Goal: Information Seeking & Learning: Learn about a topic

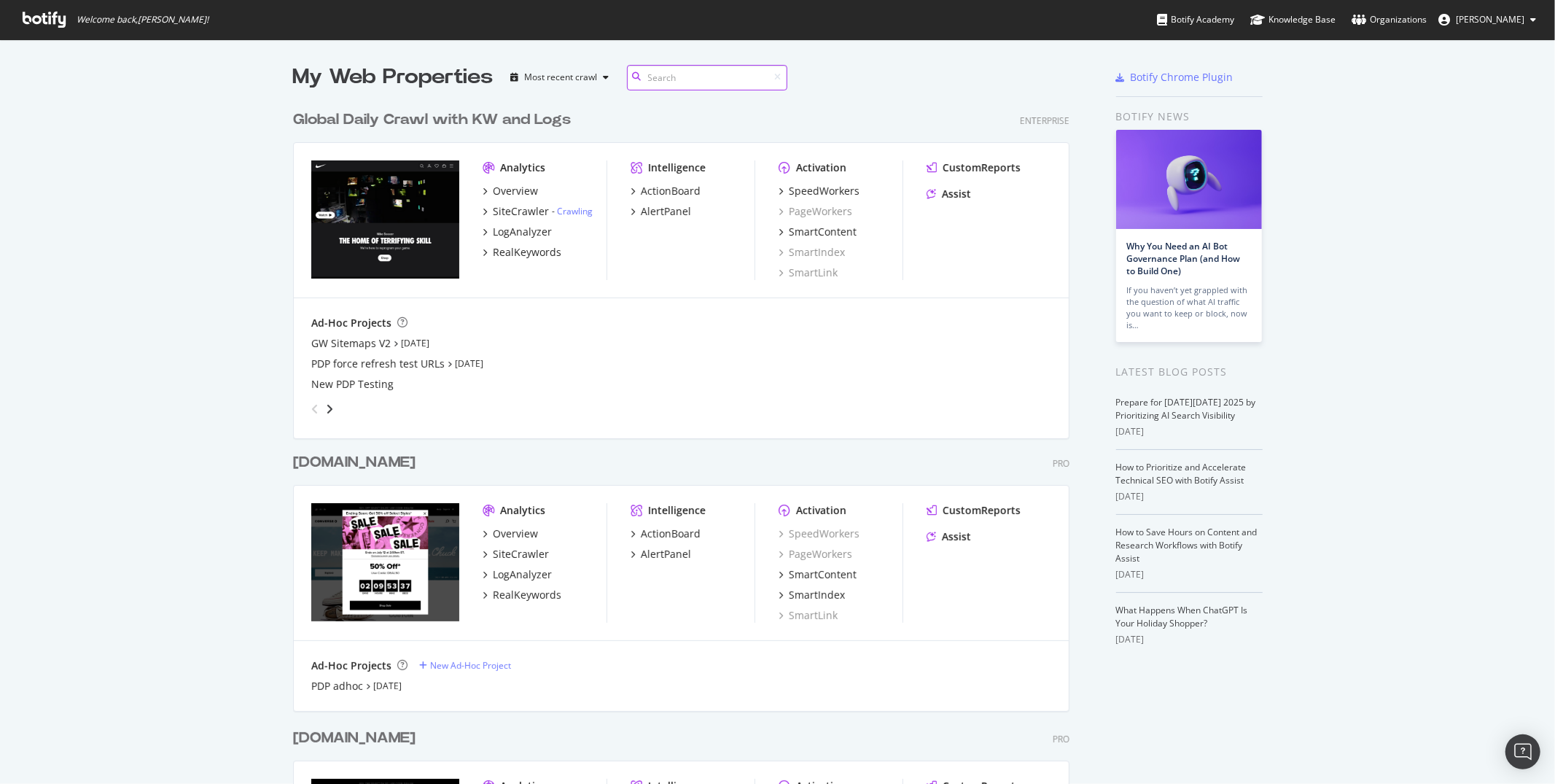
scroll to position [873, 788]
click at [351, 198] on img "grid" at bounding box center [385, 219] width 148 height 118
click at [328, 458] on div "[DOMAIN_NAME]" at bounding box center [354, 462] width 122 height 21
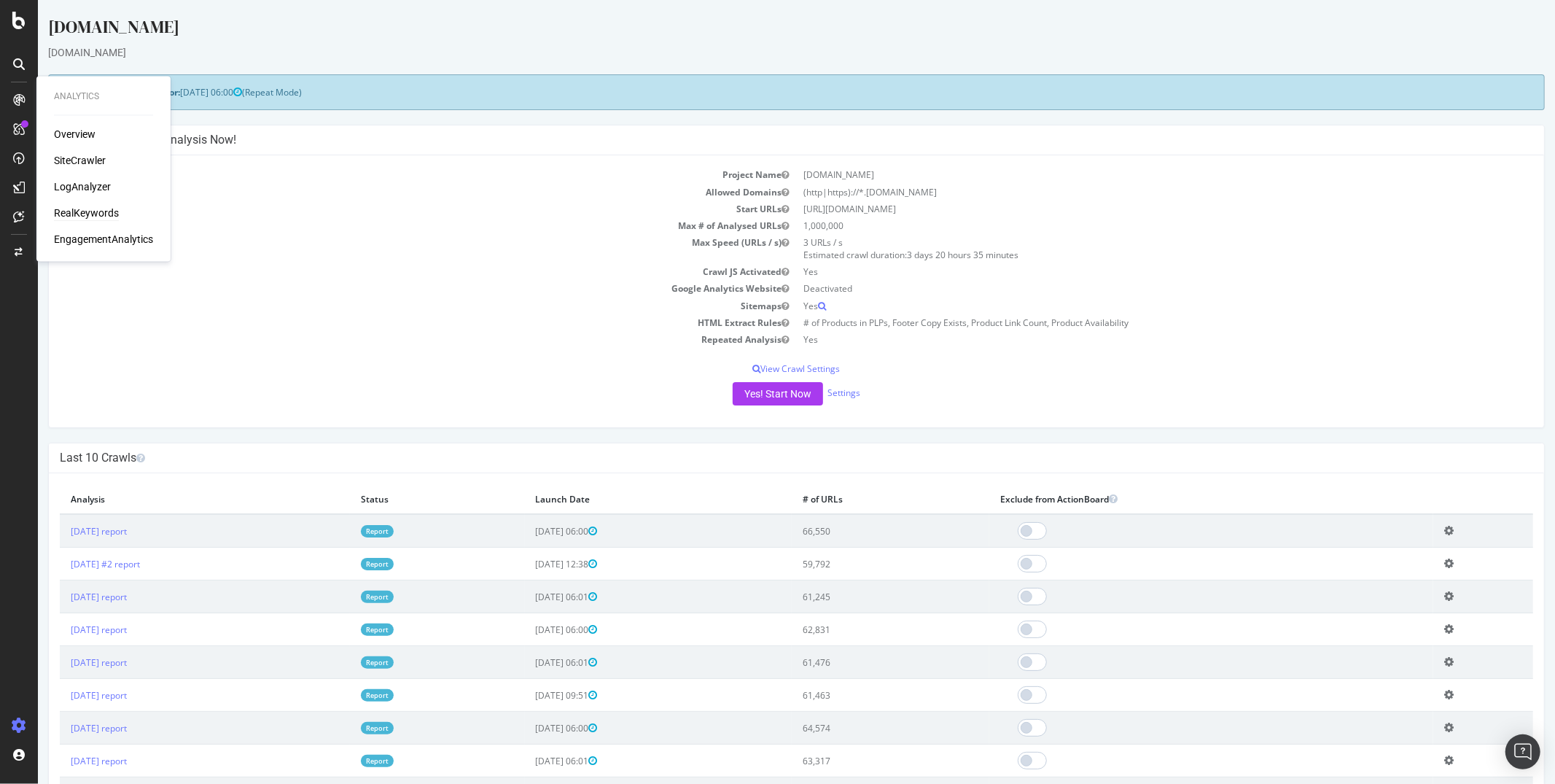
click at [70, 210] on div "RealKeywords" at bounding box center [86, 213] width 65 height 15
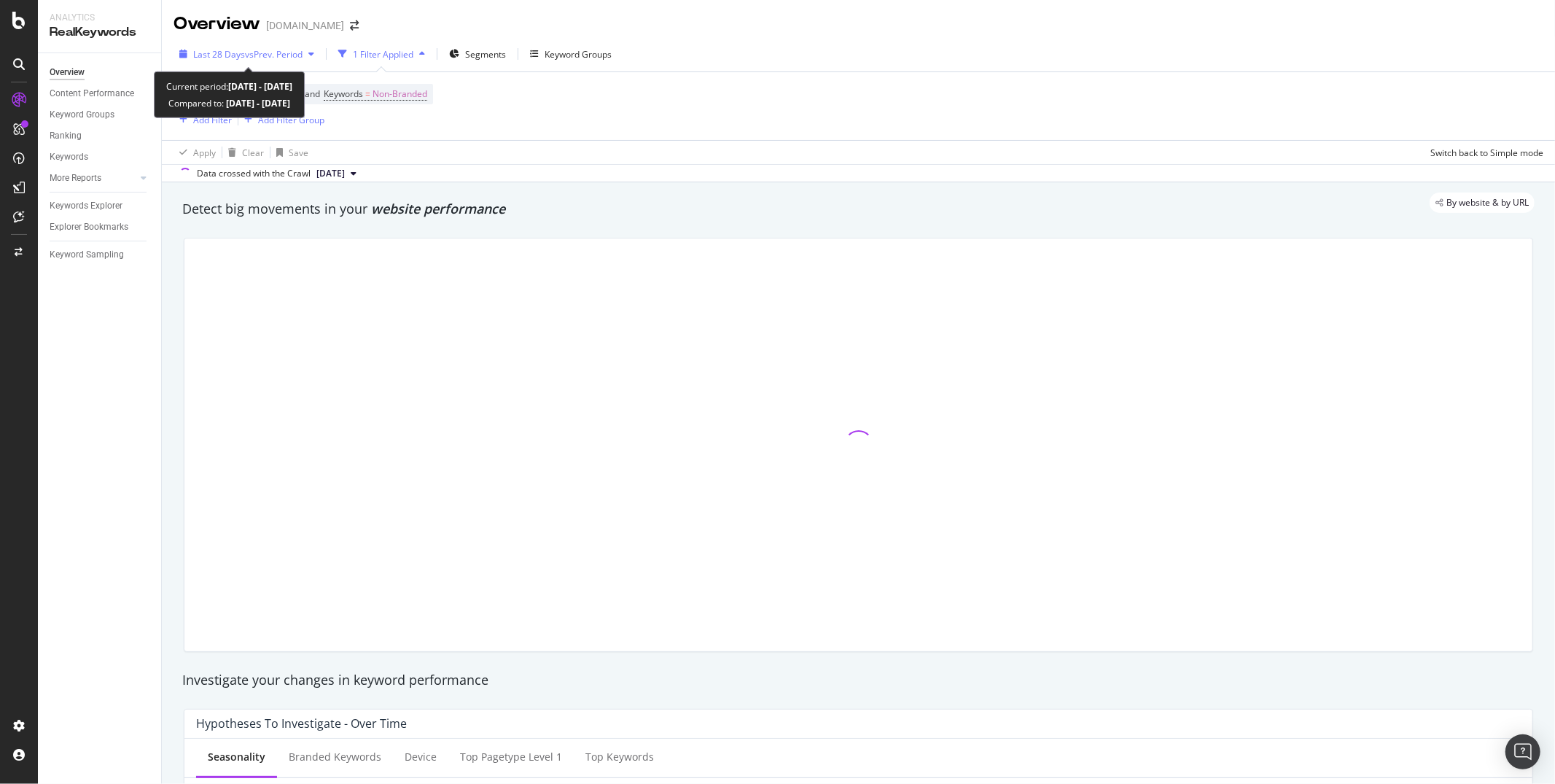
click at [279, 60] on div "Last 28 Days vs Prev. Period" at bounding box center [248, 54] width 110 height 12
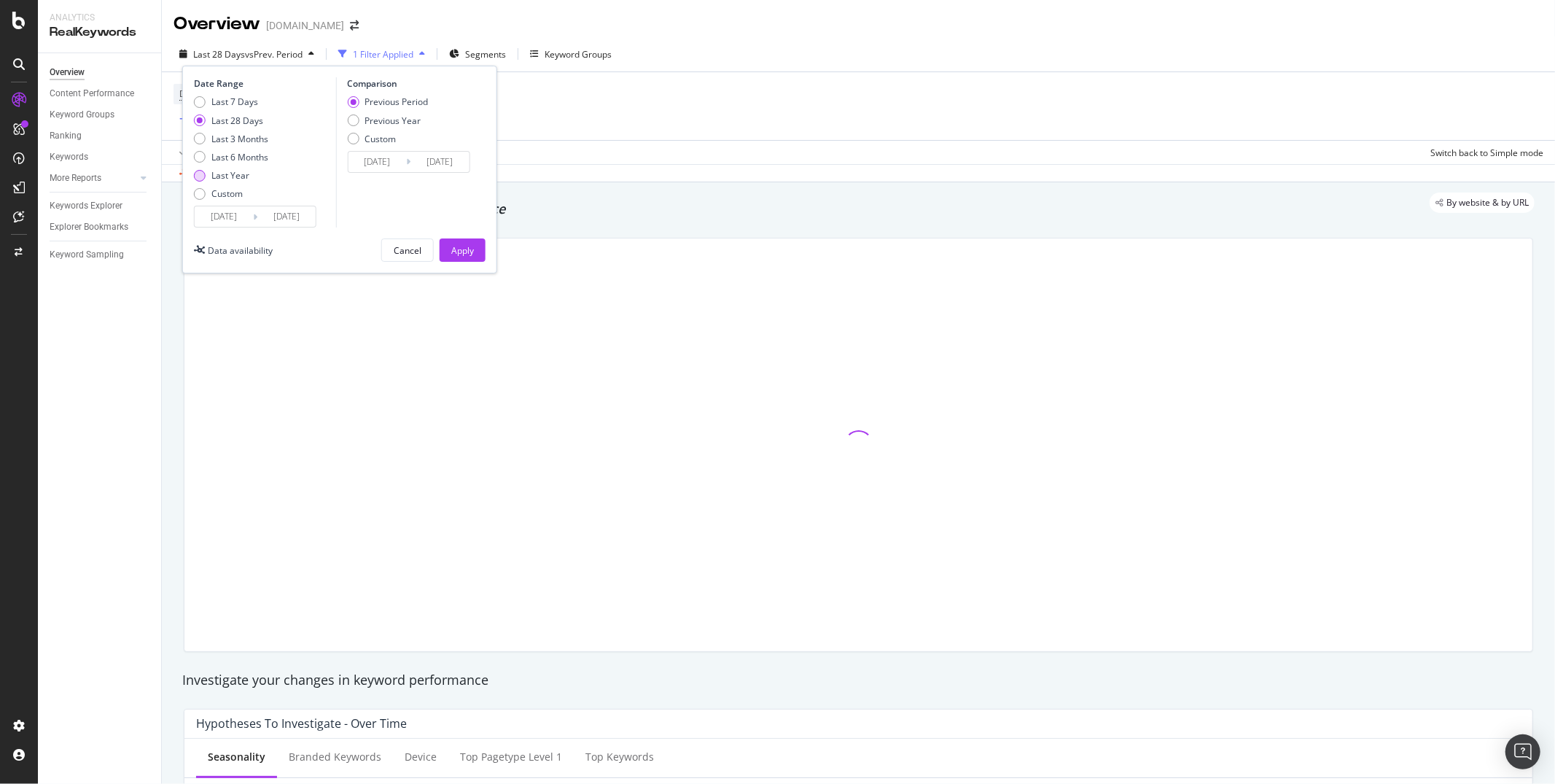
click at [219, 175] on div "Last Year" at bounding box center [231, 175] width 38 height 12
type input "[DATE]"
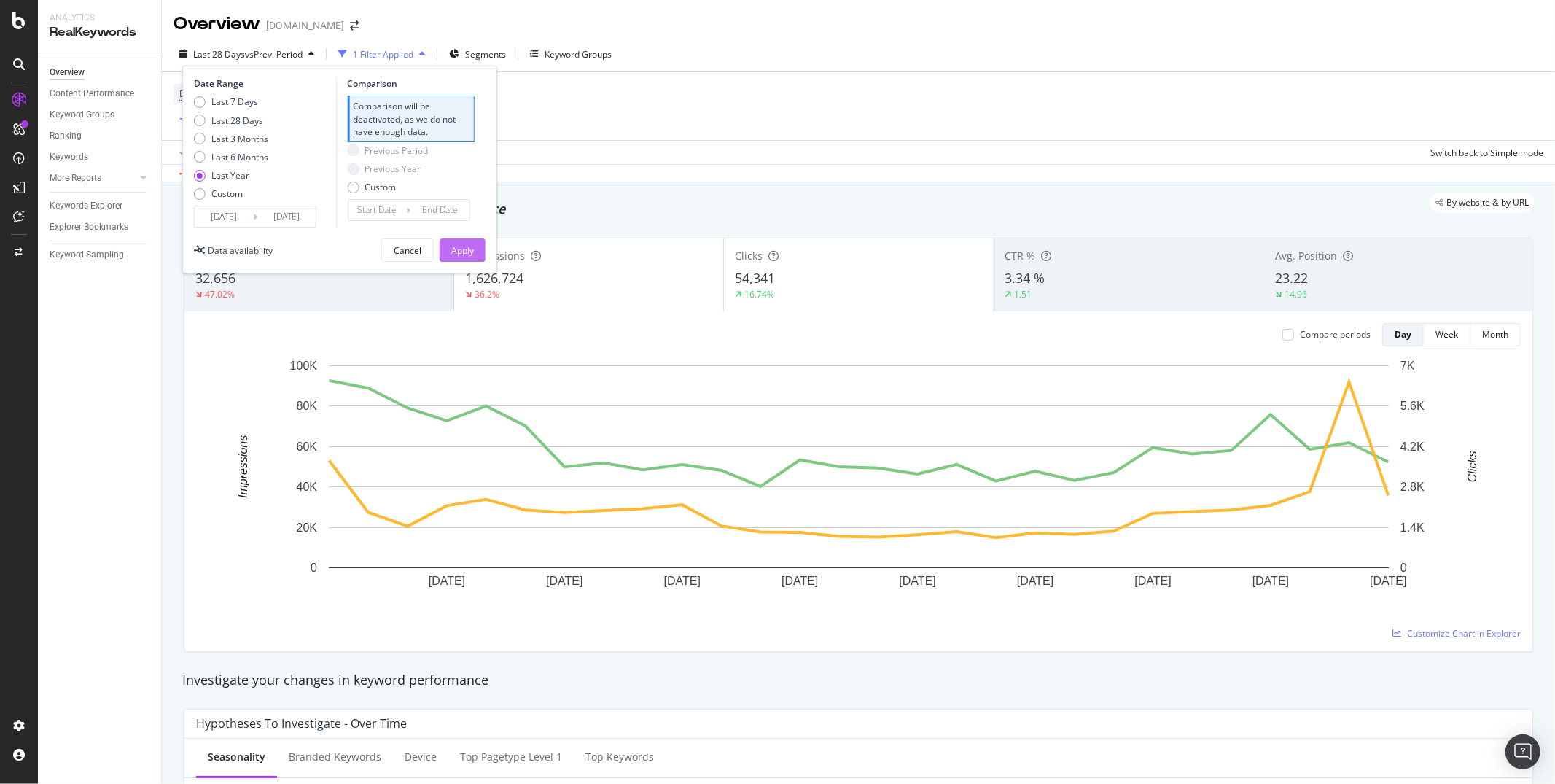
click at [457, 244] on div "Apply" at bounding box center [462, 250] width 22 height 12
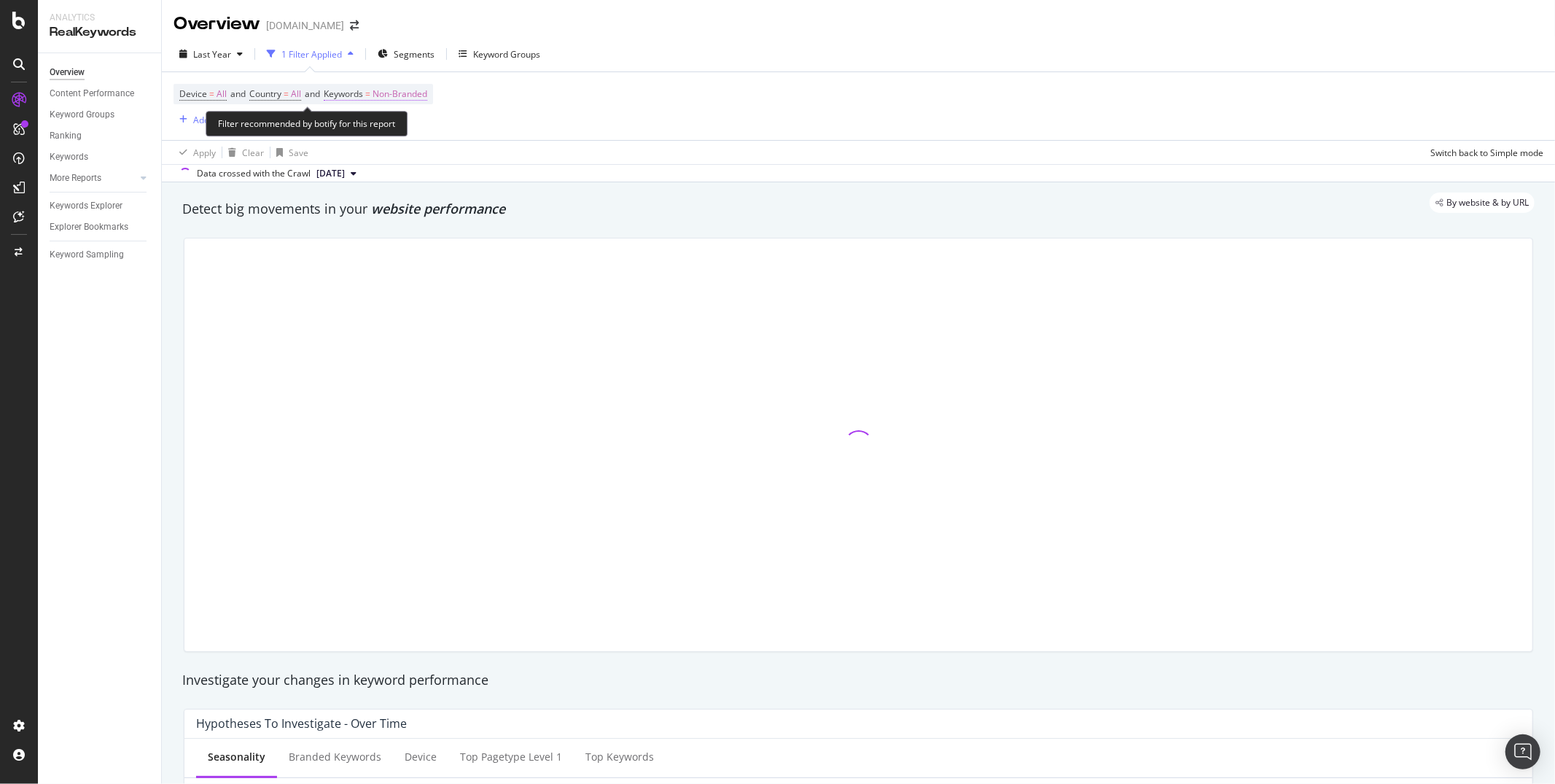
click at [409, 93] on span "Non-Branded" at bounding box center [400, 94] width 55 height 21
click at [394, 135] on div "Non-Branded" at bounding box center [385, 129] width 78 height 22
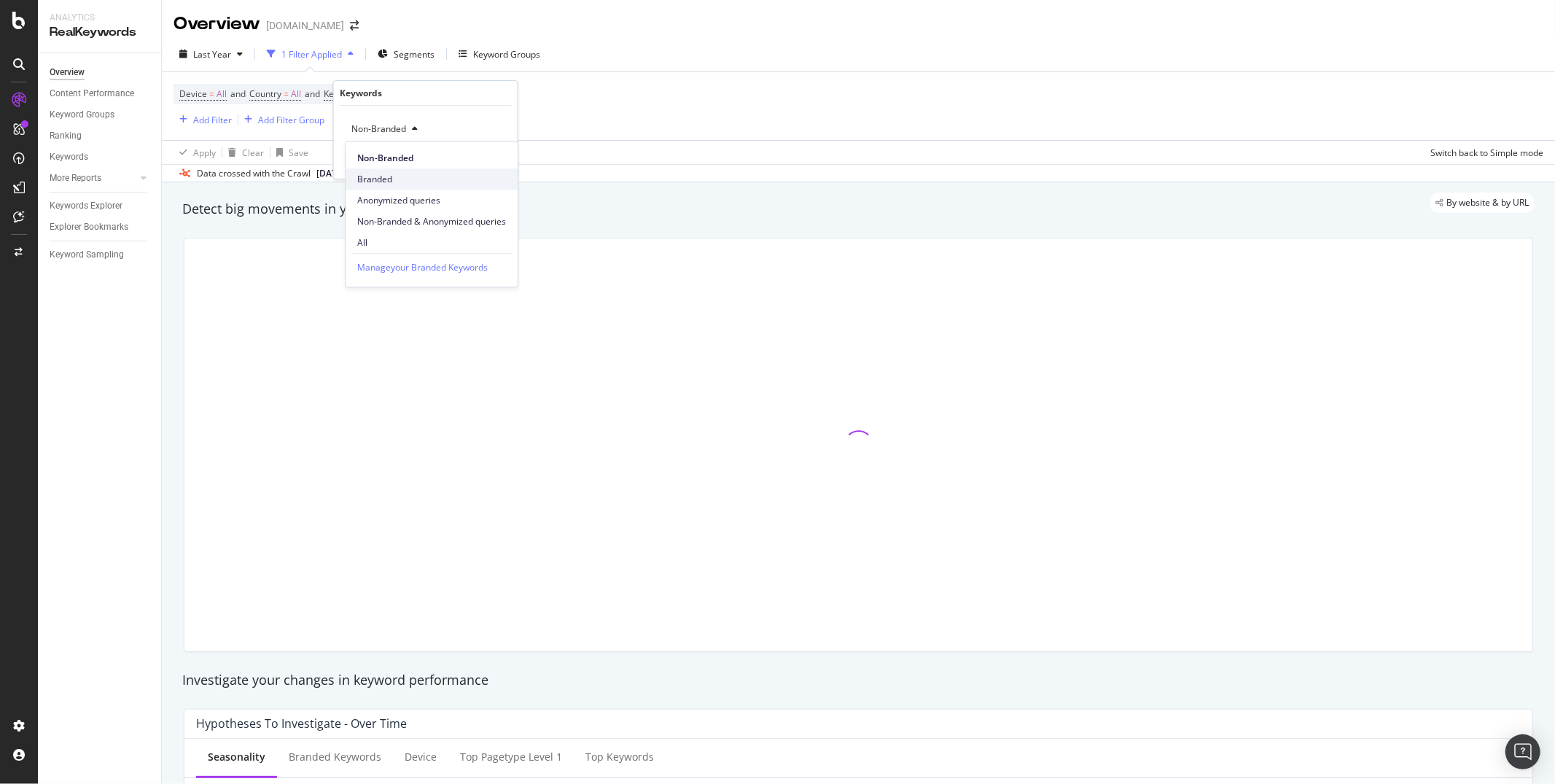
click at [387, 169] on div "Branded" at bounding box center [431, 179] width 172 height 21
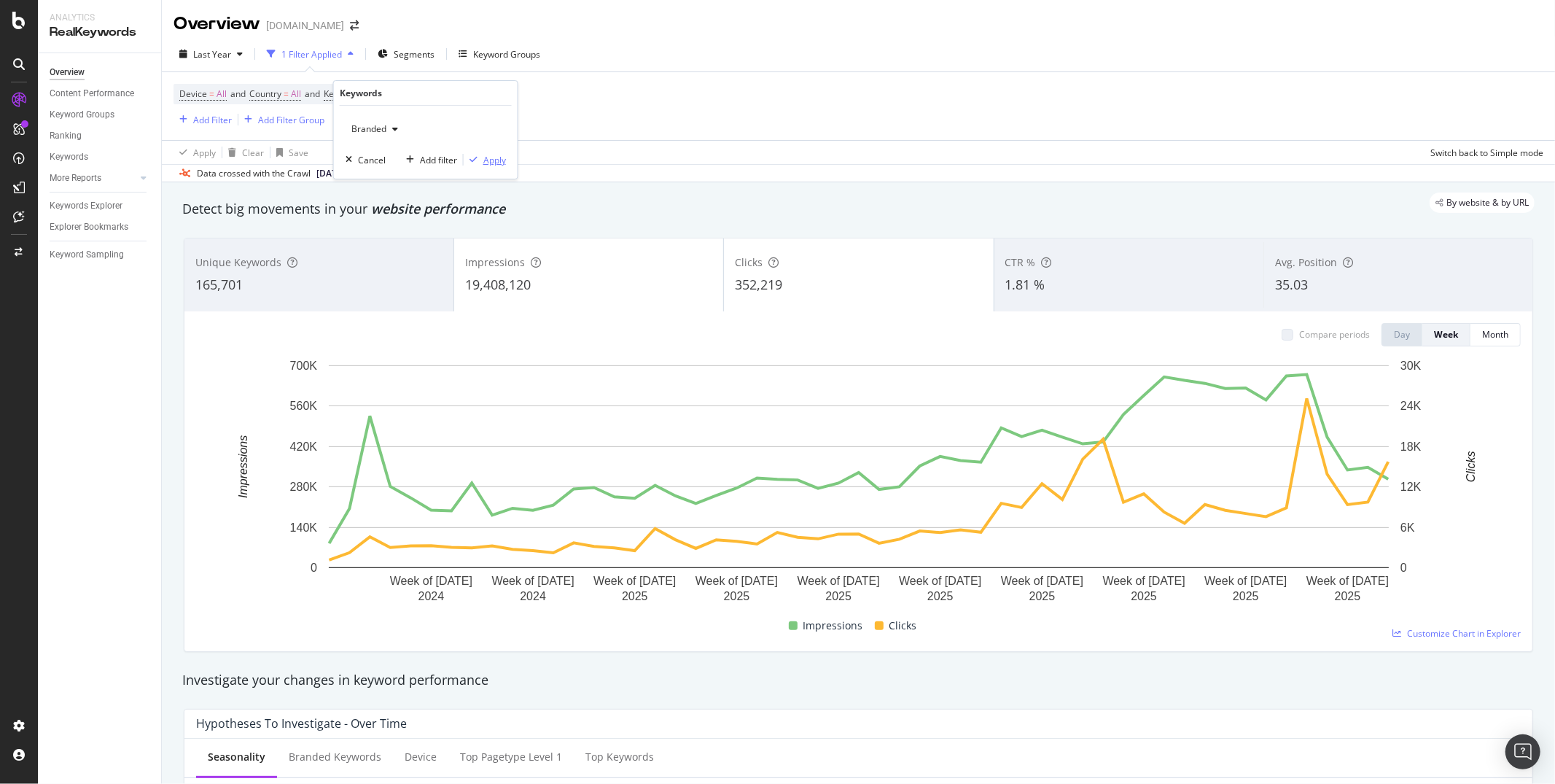
click at [498, 162] on div "Apply" at bounding box center [494, 159] width 22 height 12
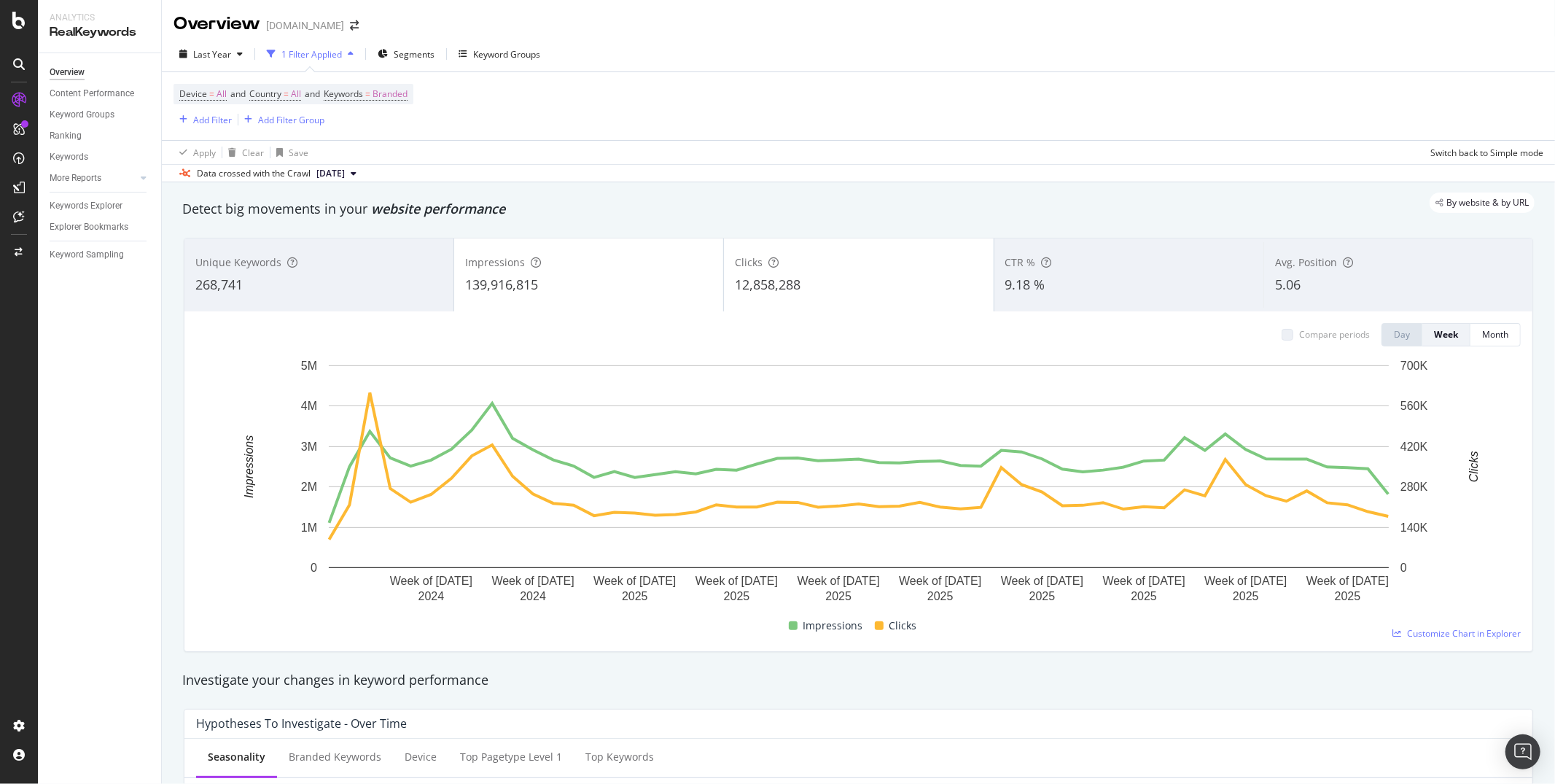
click at [754, 287] on span "12,858,288" at bounding box center [768, 284] width 66 height 17
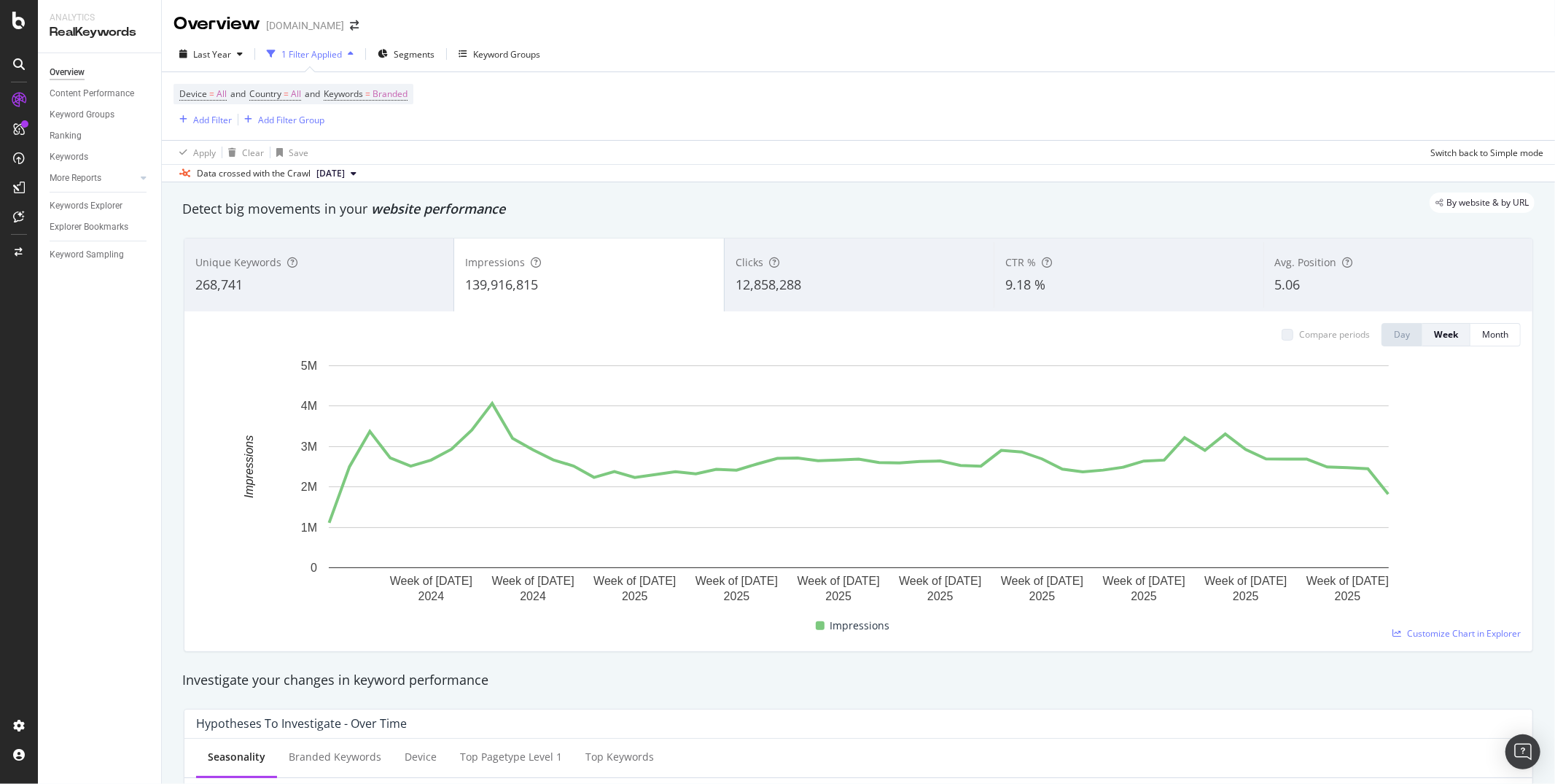
click at [757, 271] on div "Clicks 12,858,288" at bounding box center [860, 274] width 269 height 66
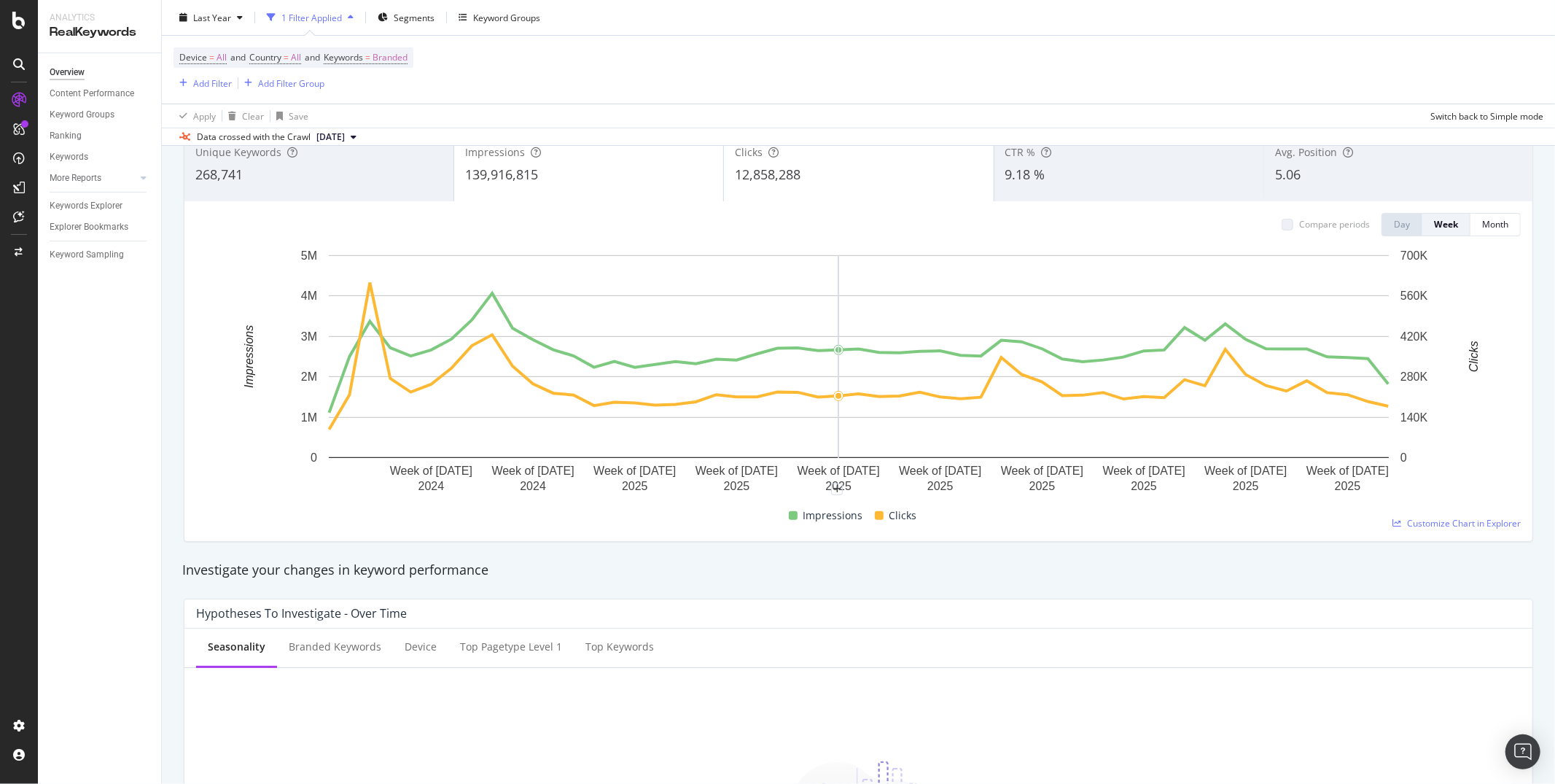
scroll to position [12, 0]
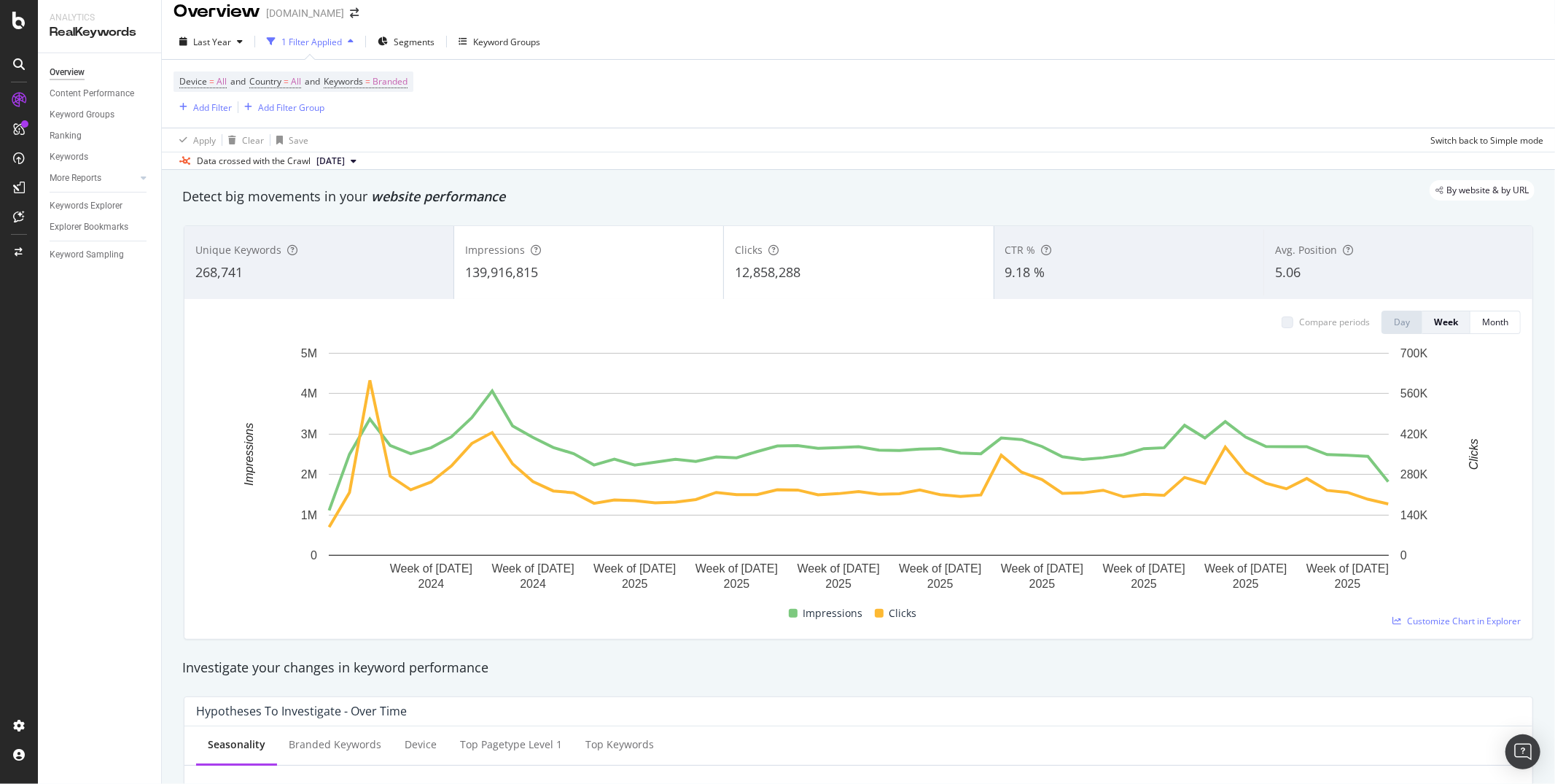
click at [761, 260] on div "Clicks 12,858,288" at bounding box center [859, 262] width 269 height 66
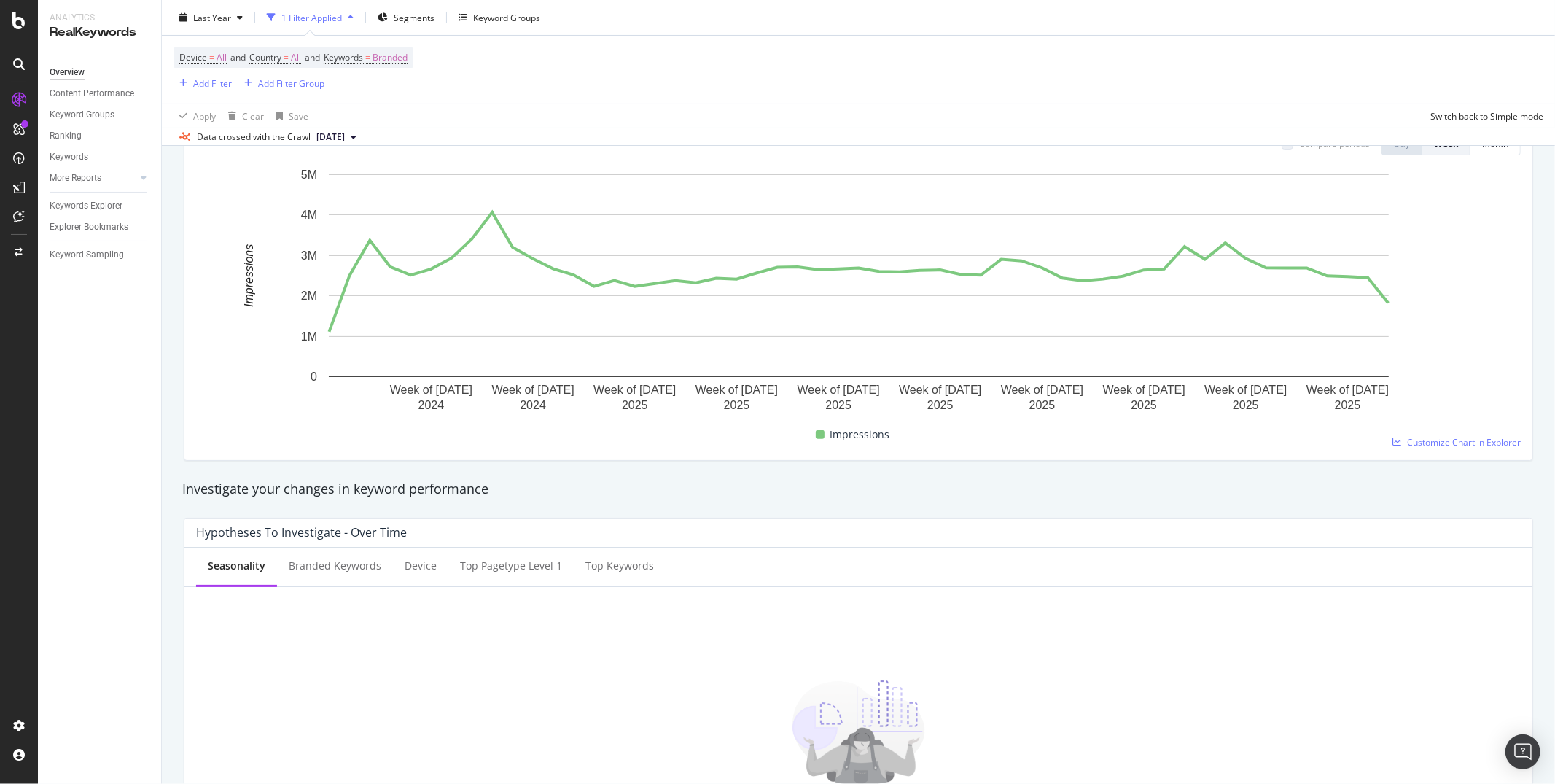
scroll to position [233, 0]
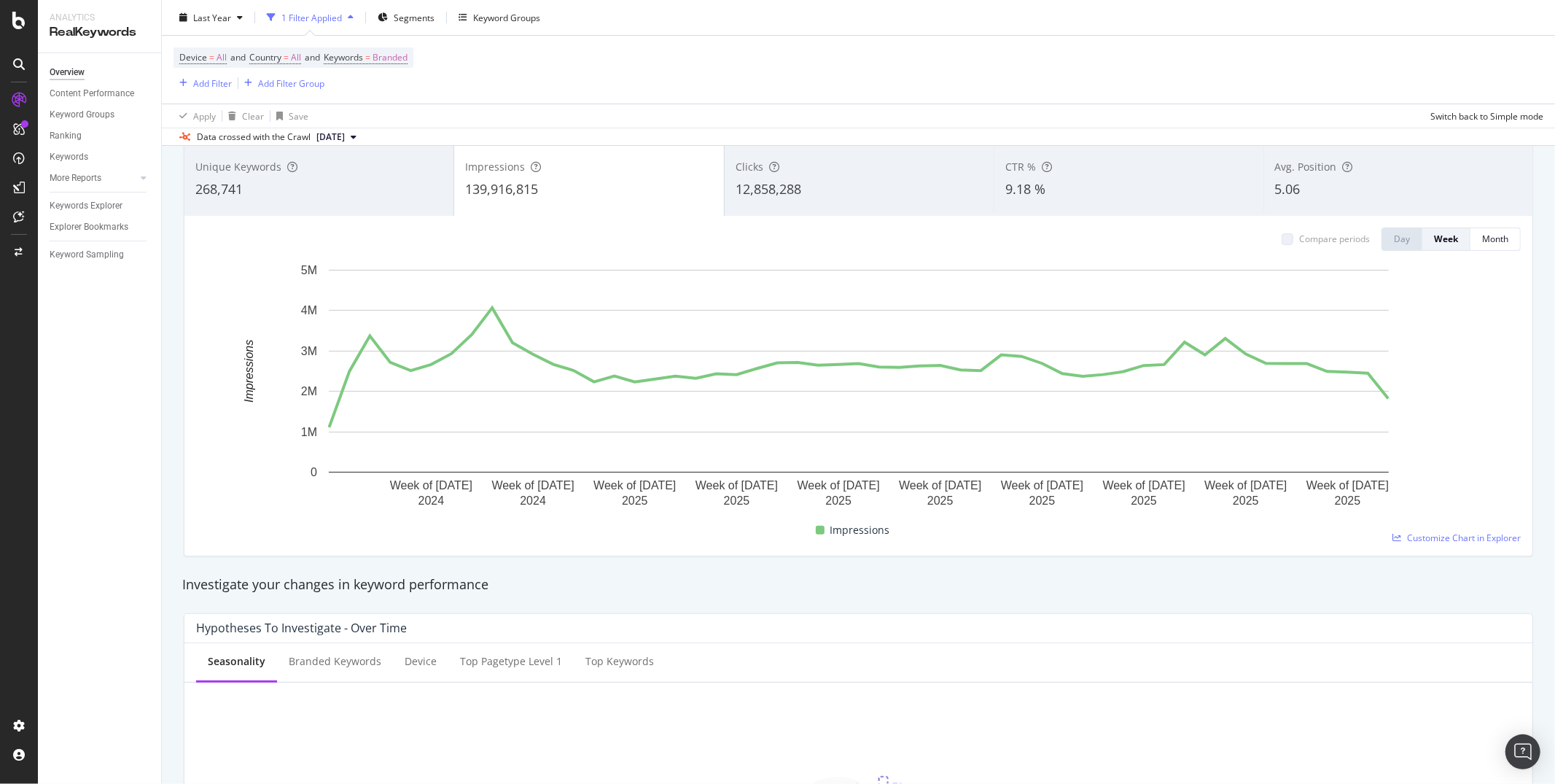
scroll to position [0, 0]
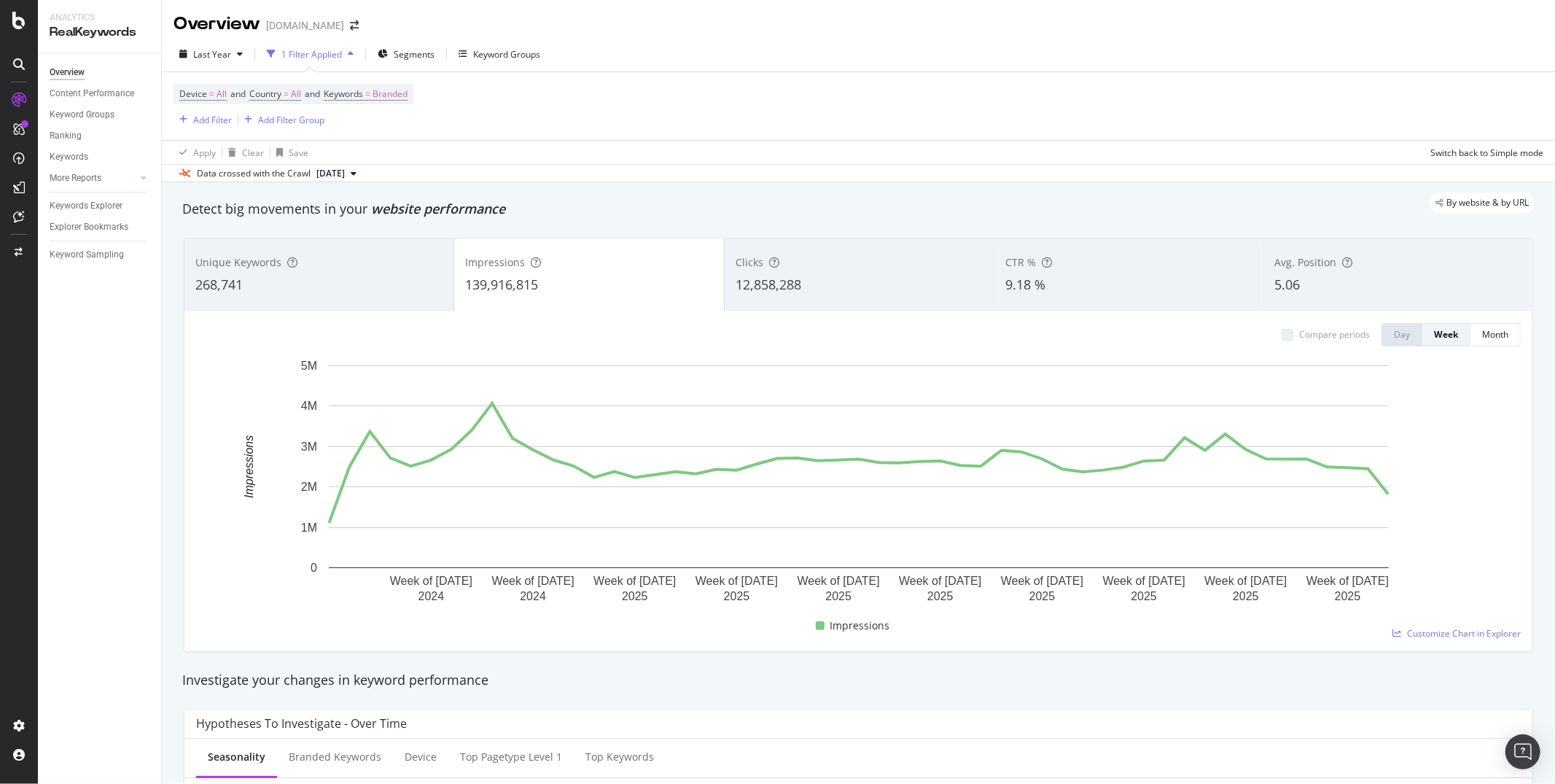
drag, startPoint x: 170, startPoint y: 122, endPoint x: 345, endPoint y: 118, distance: 175.0
click at [345, 118] on div "Device = All and Country = All and Keywords = Branded Add Filter Add Filter Gro…" at bounding box center [859, 117] width 1394 height 92
drag, startPoint x: 169, startPoint y: 122, endPoint x: 253, endPoint y: 10, distance: 140.0
click at [248, 56] on div "Last Year 1 Filter Applied Segments Keyword Groups" at bounding box center [360, 54] width 373 height 23
click at [223, 56] on span "Last Year" at bounding box center [213, 54] width 38 height 12
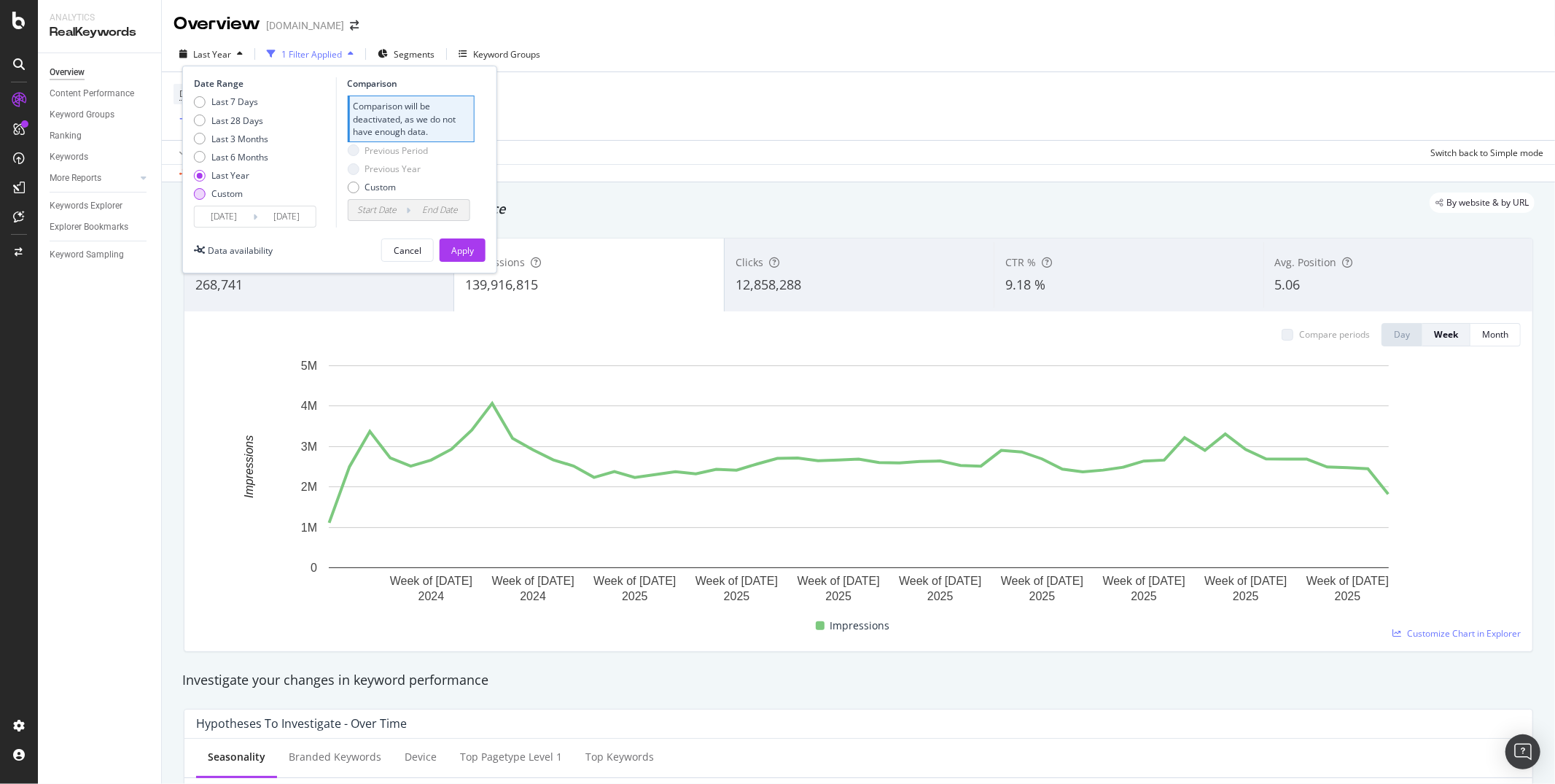
click at [205, 197] on div "Custom" at bounding box center [232, 194] width 75 height 12
type input "[DATE]"
click at [213, 215] on input "[DATE]" at bounding box center [223, 216] width 58 height 21
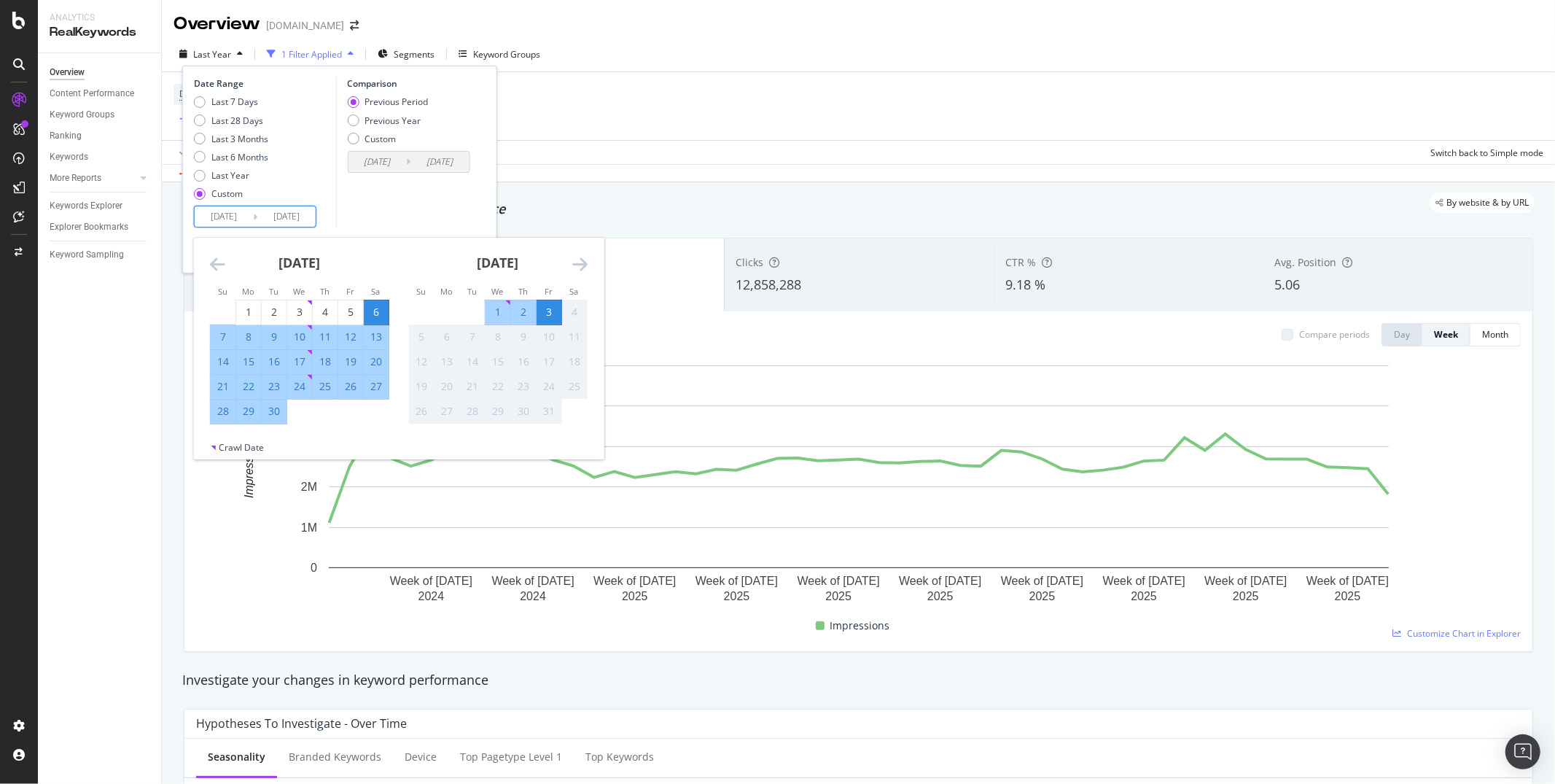
click at [215, 267] on icon "Move backward to switch to the previous month." at bounding box center [218, 263] width 15 height 17
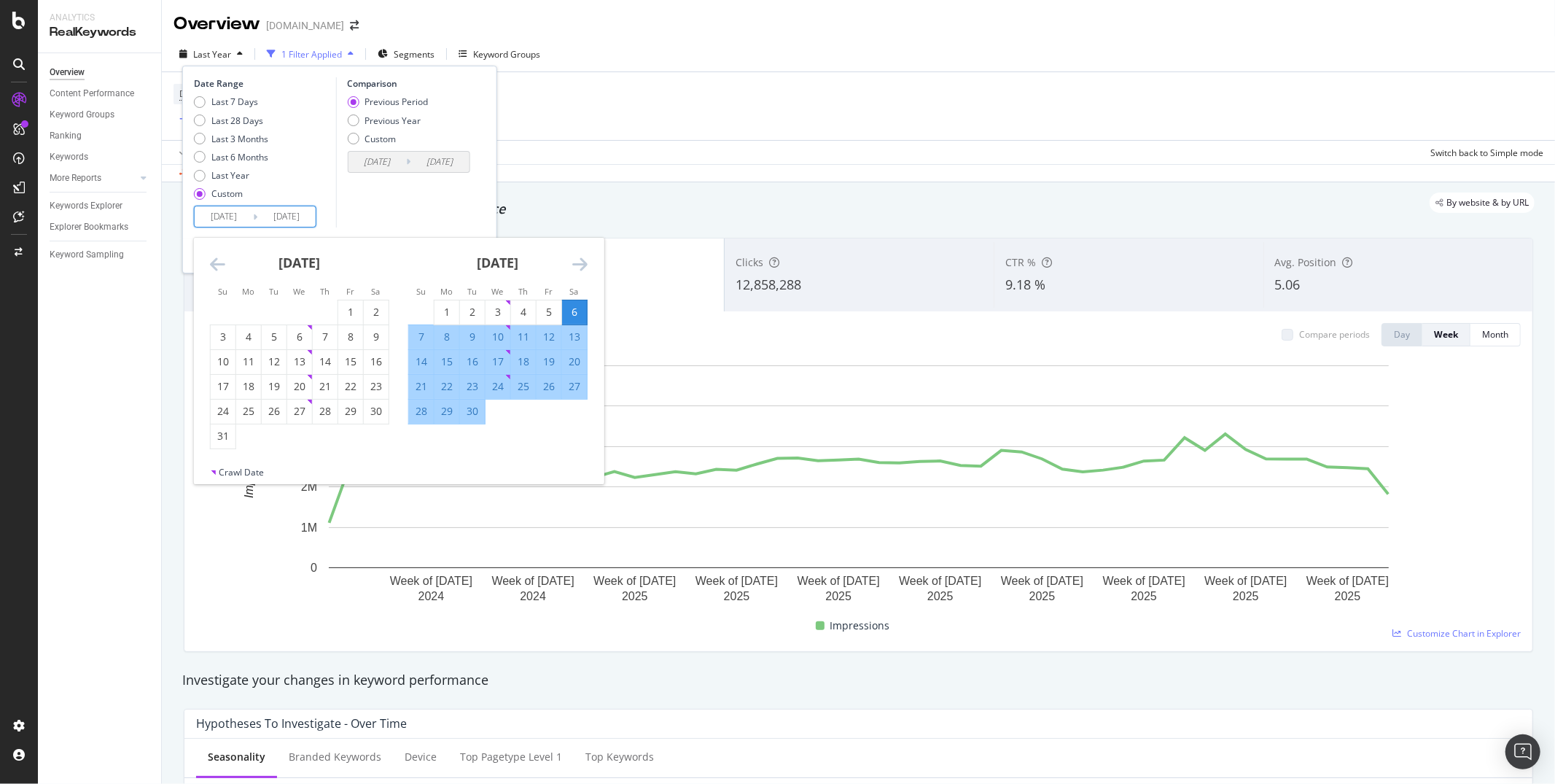
click at [215, 267] on icon "Move backward to switch to the previous month." at bounding box center [218, 263] width 15 height 17
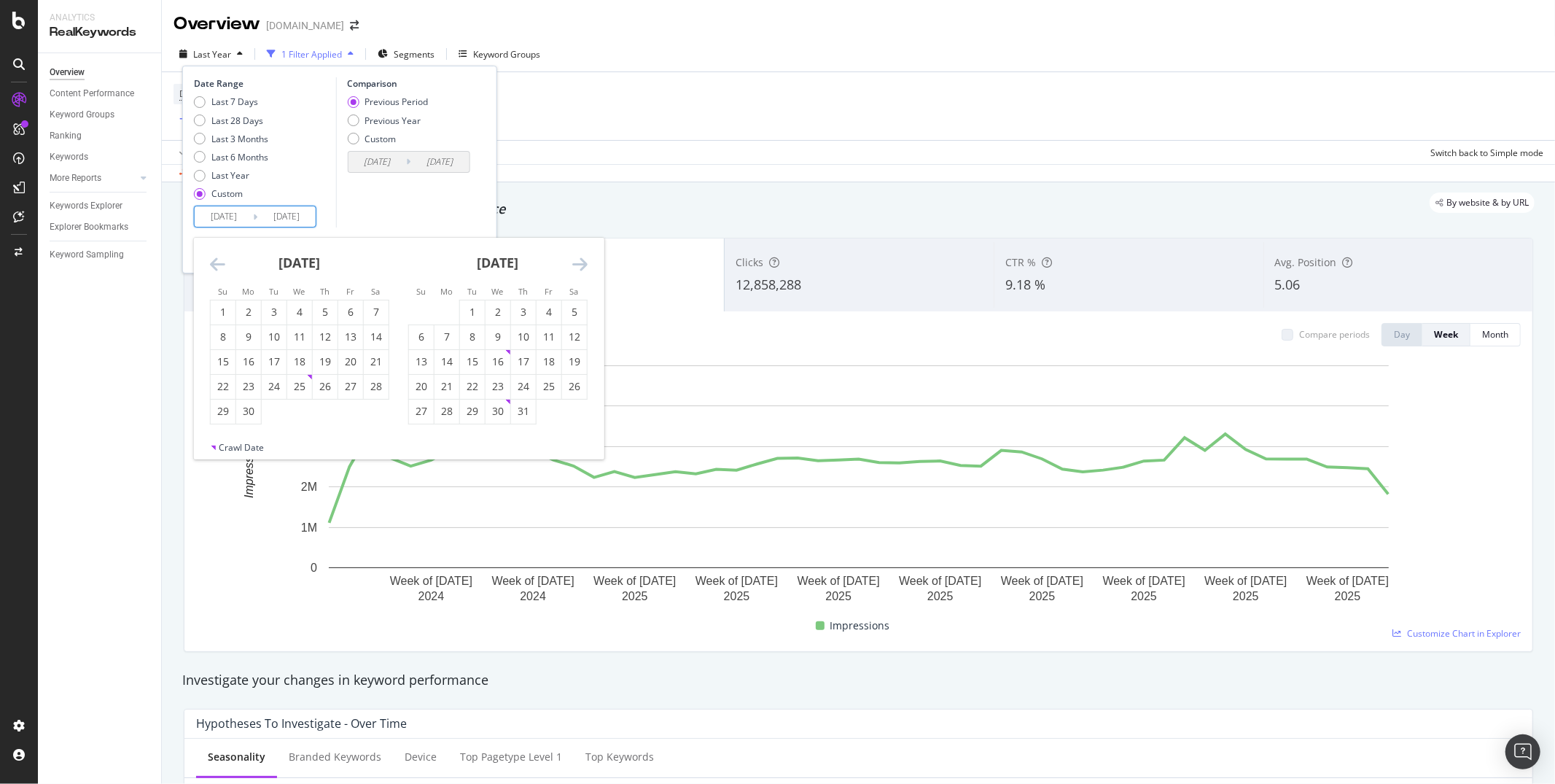
click at [215, 267] on icon "Move backward to switch to the previous month." at bounding box center [218, 263] width 15 height 17
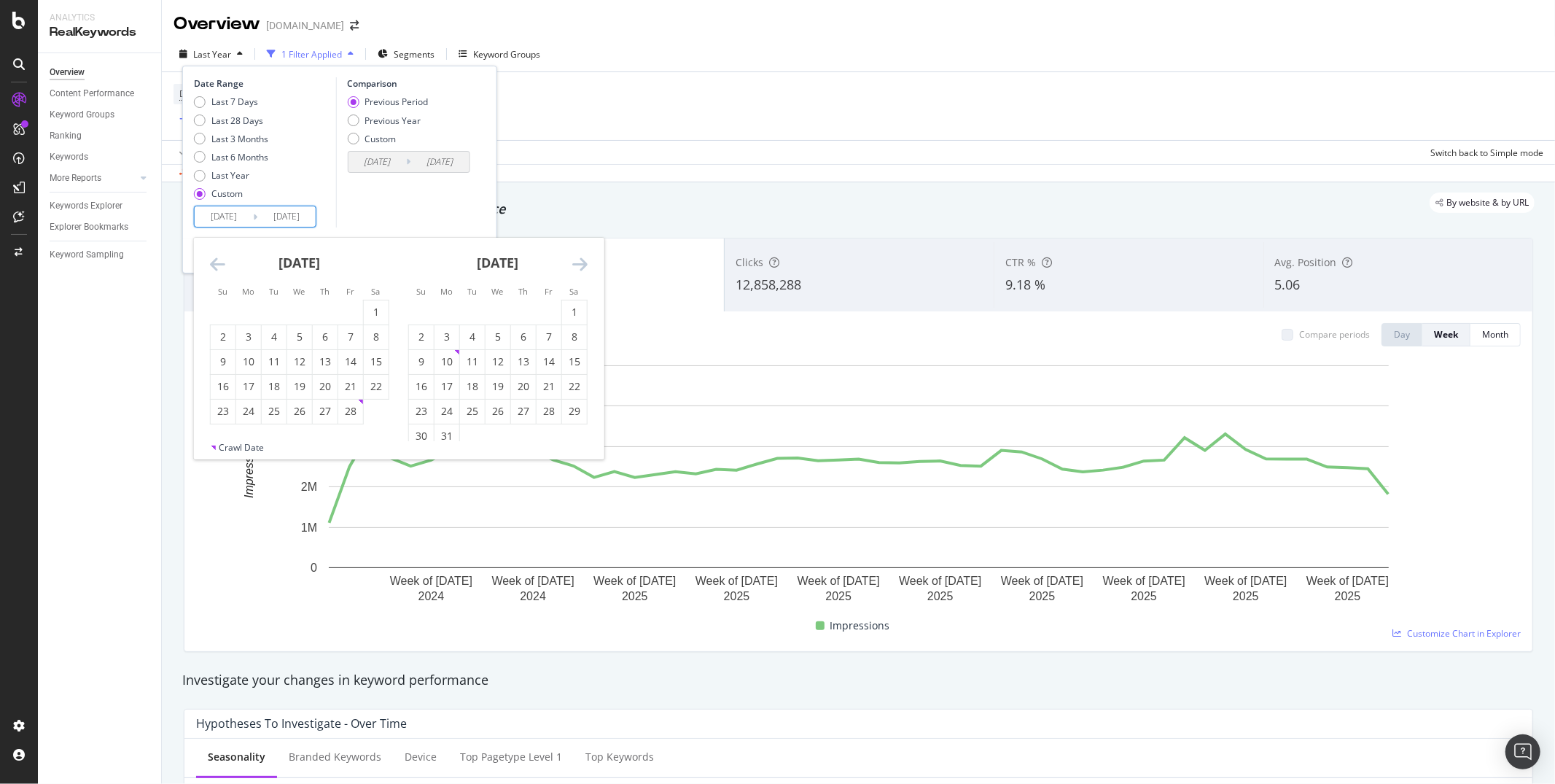
click at [215, 267] on icon "Move backward to switch to the previous month." at bounding box center [218, 263] width 15 height 17
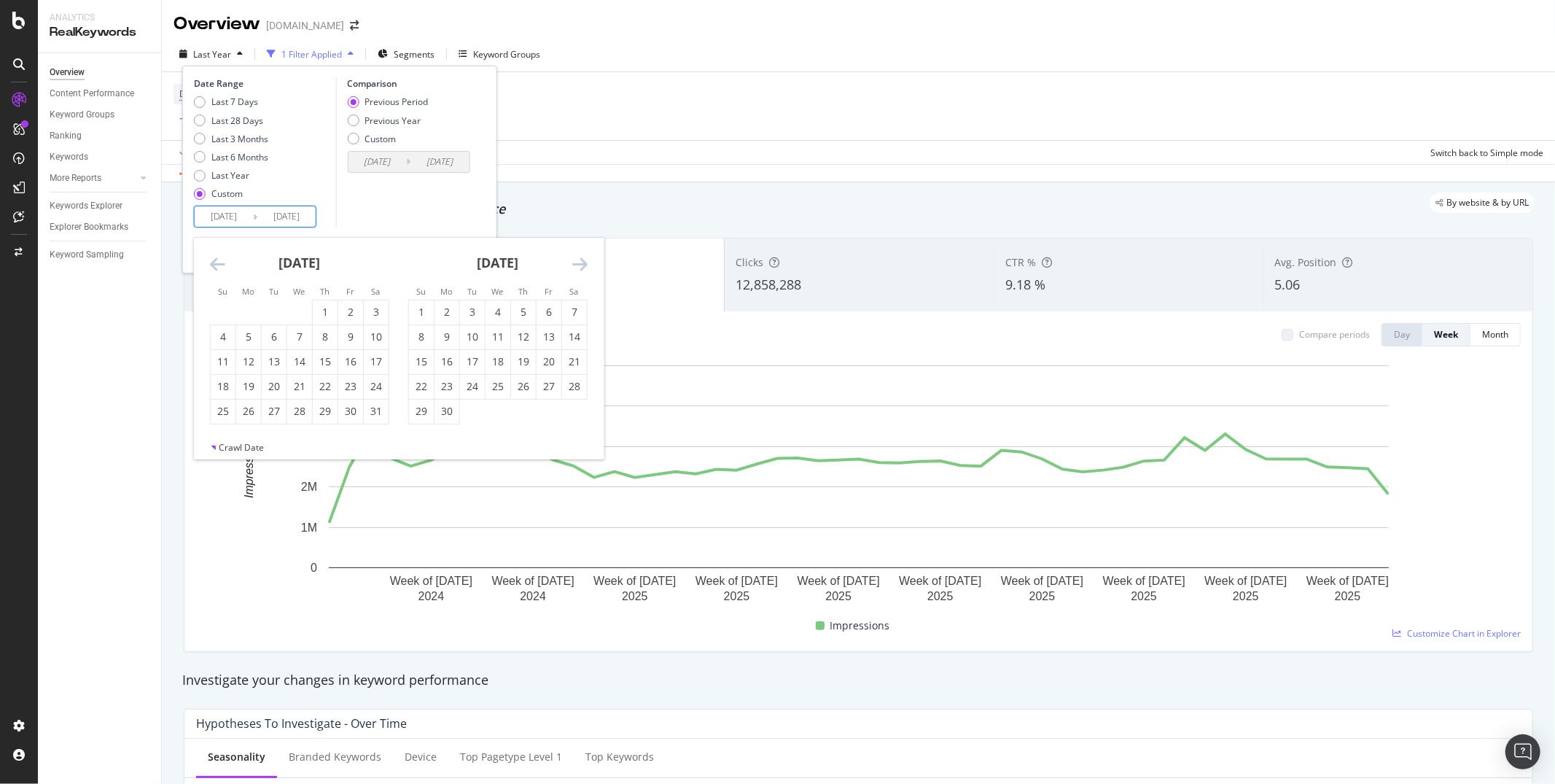
click at [215, 267] on icon "Move backward to switch to the previous month." at bounding box center [218, 263] width 15 height 17
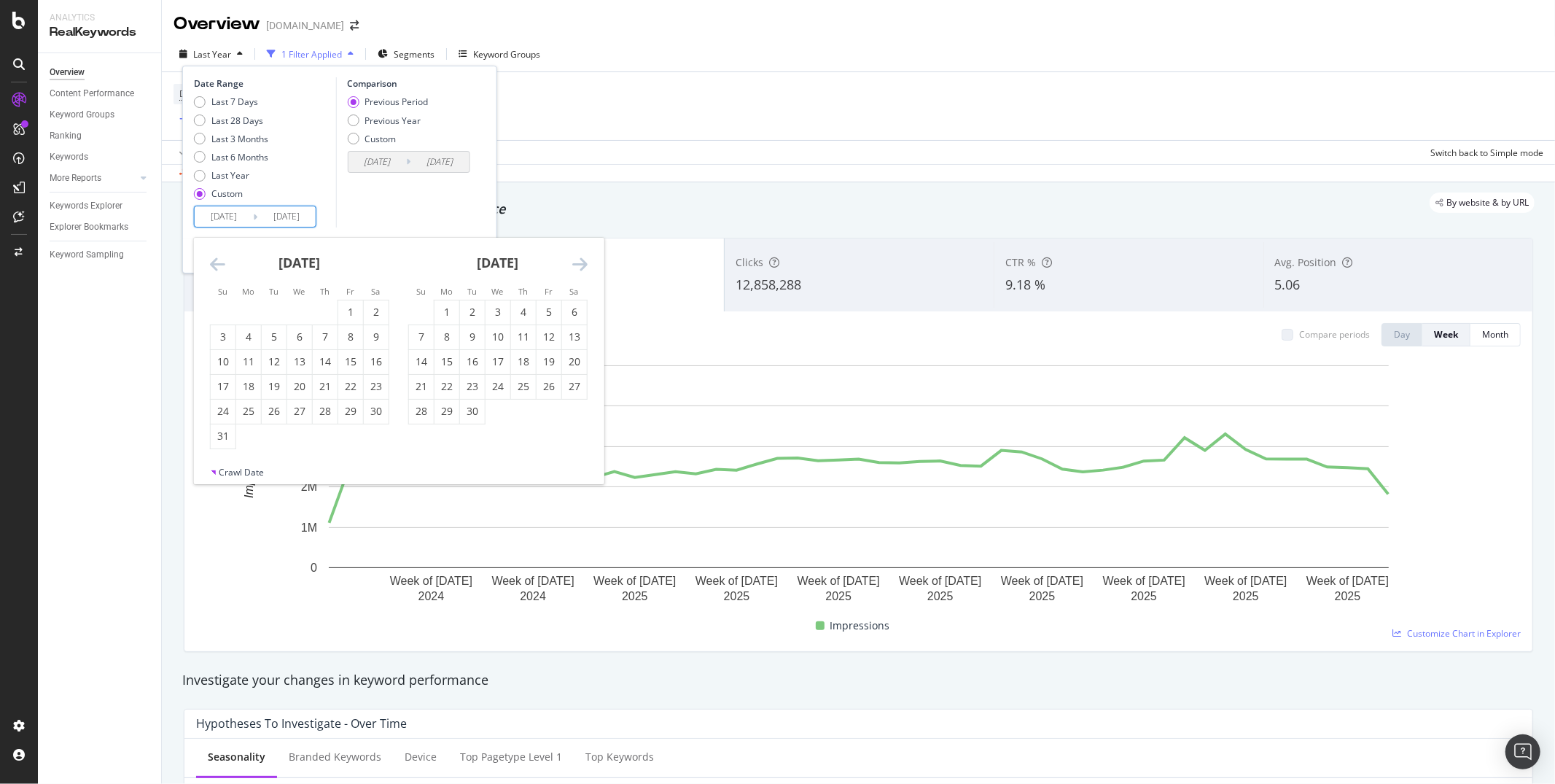
click at [215, 267] on icon "Move backward to switch to the previous month." at bounding box center [218, 263] width 15 height 17
click at [297, 339] on div "8" at bounding box center [300, 337] width 25 height 15
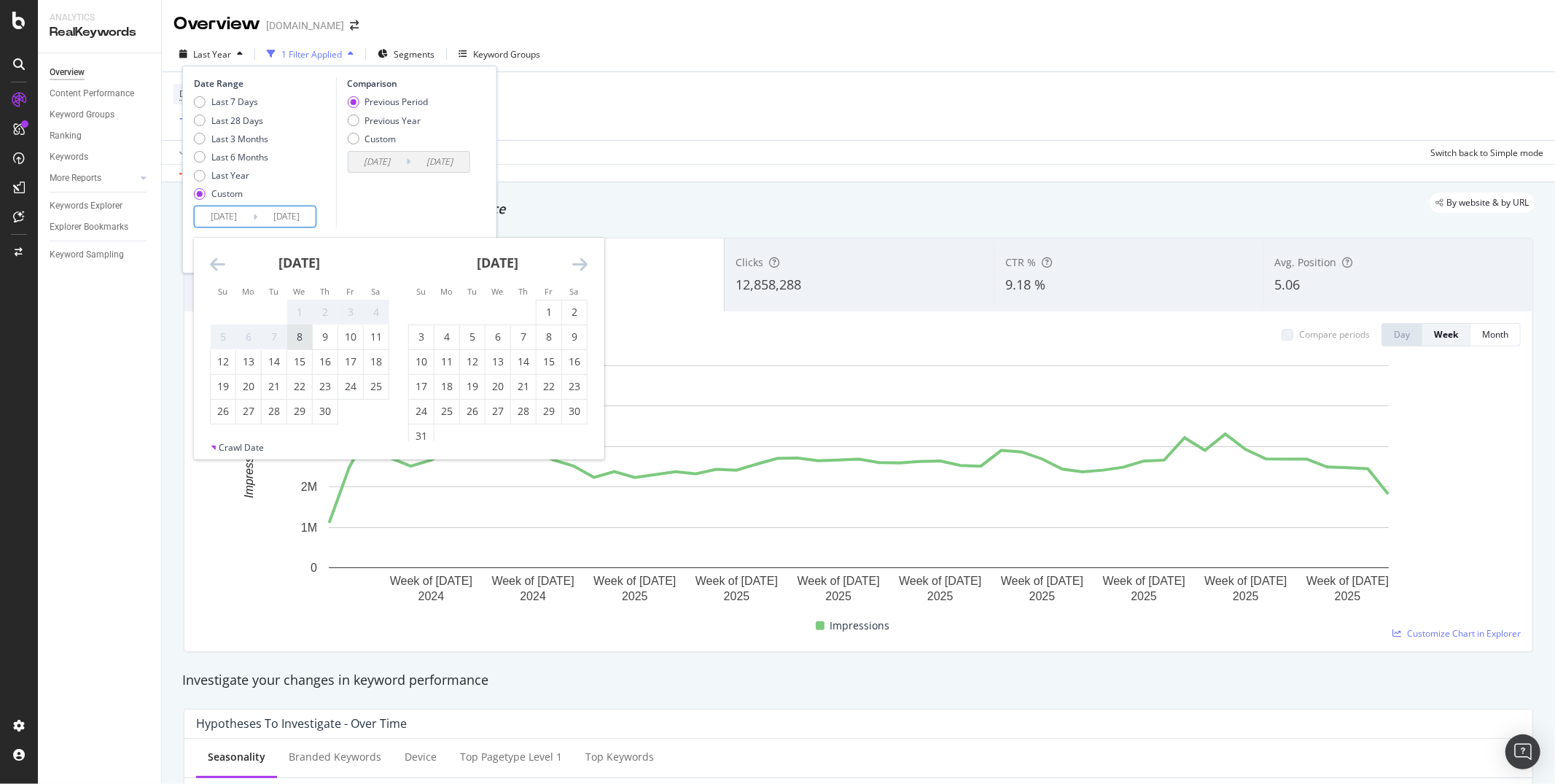
type input "[DATE]"
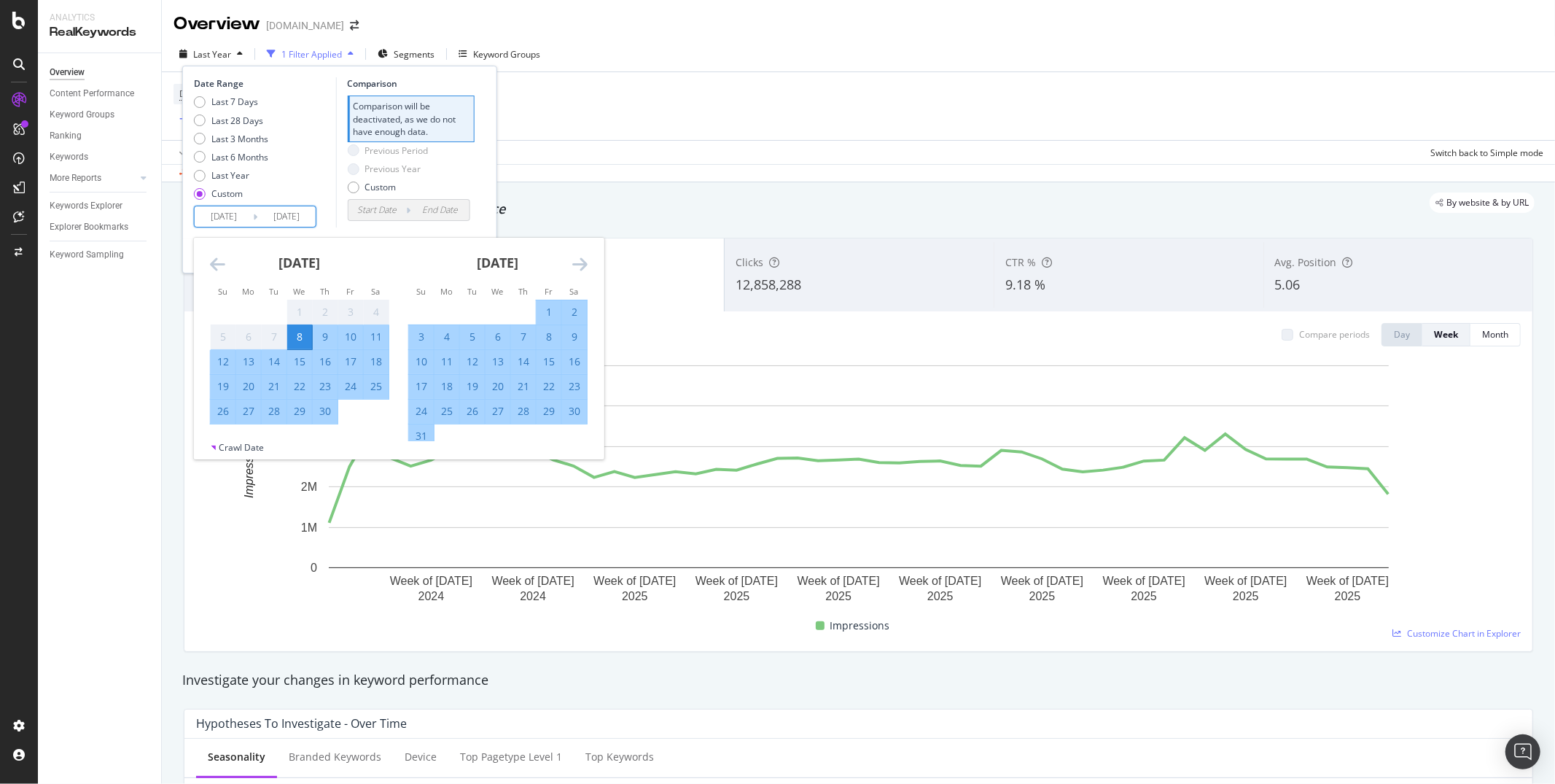
click at [493, 164] on div "Date Range Last 7 Days Last 28 Days Last 3 Months Last 6 Months Last Year Custo…" at bounding box center [339, 169] width 315 height 208
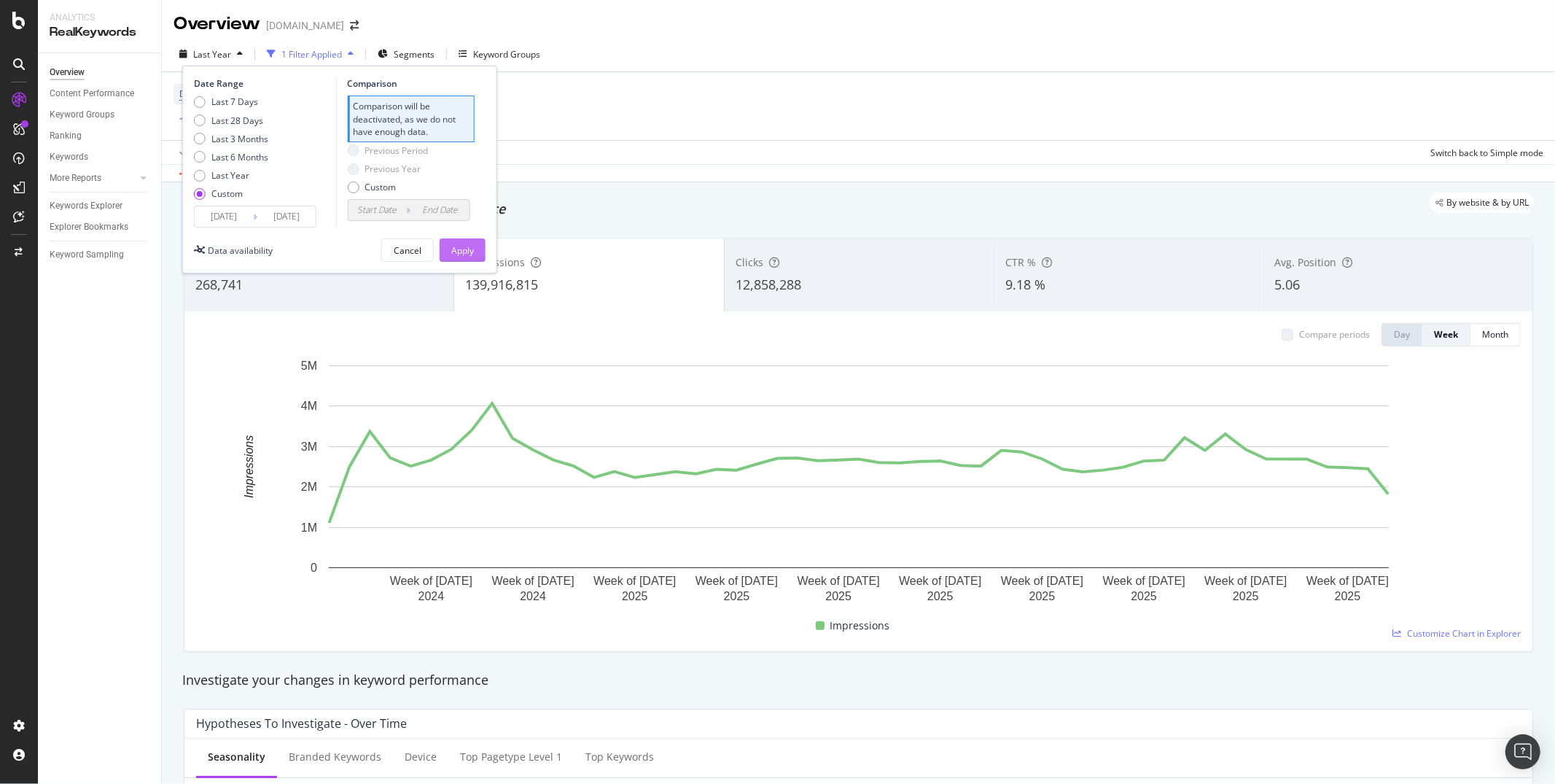
click at [456, 248] on div "Apply" at bounding box center [462, 250] width 22 height 12
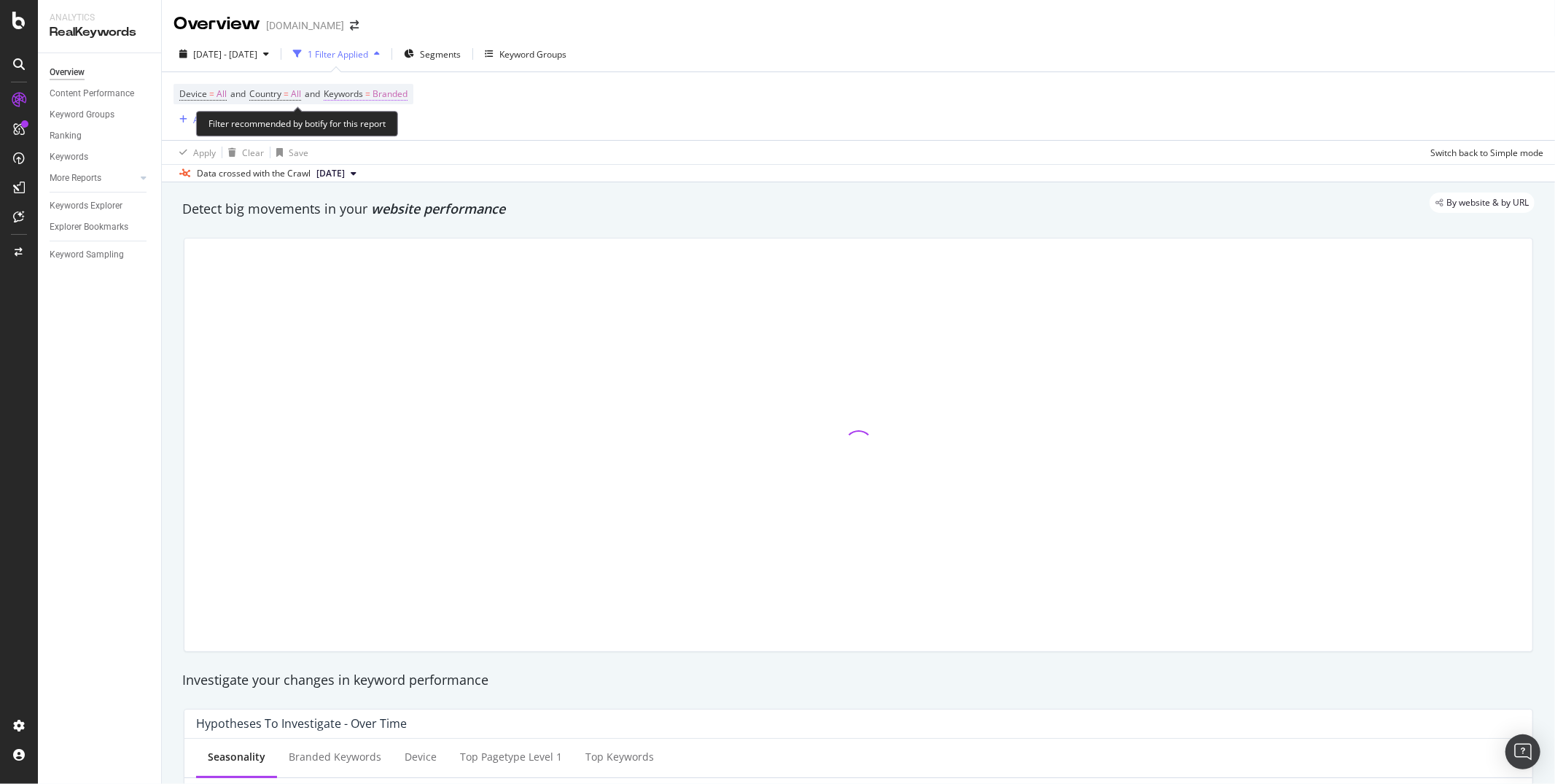
click at [394, 92] on span "Branded" at bounding box center [390, 94] width 35 height 21
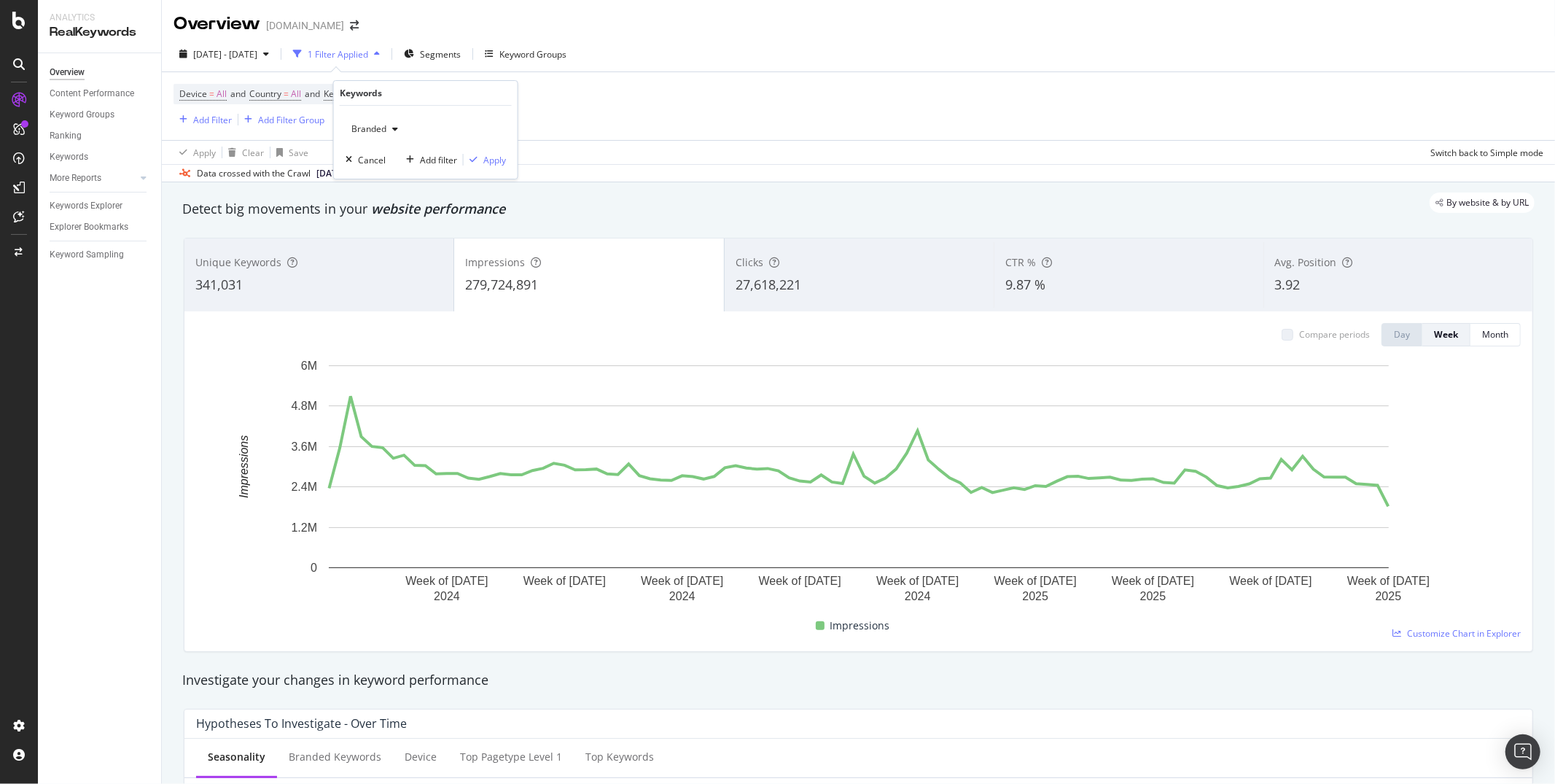
click at [876, 73] on div "Device = All and Country = All and Keywords = Branded Add Filter Add Filter Gro…" at bounding box center [858, 106] width 1370 height 68
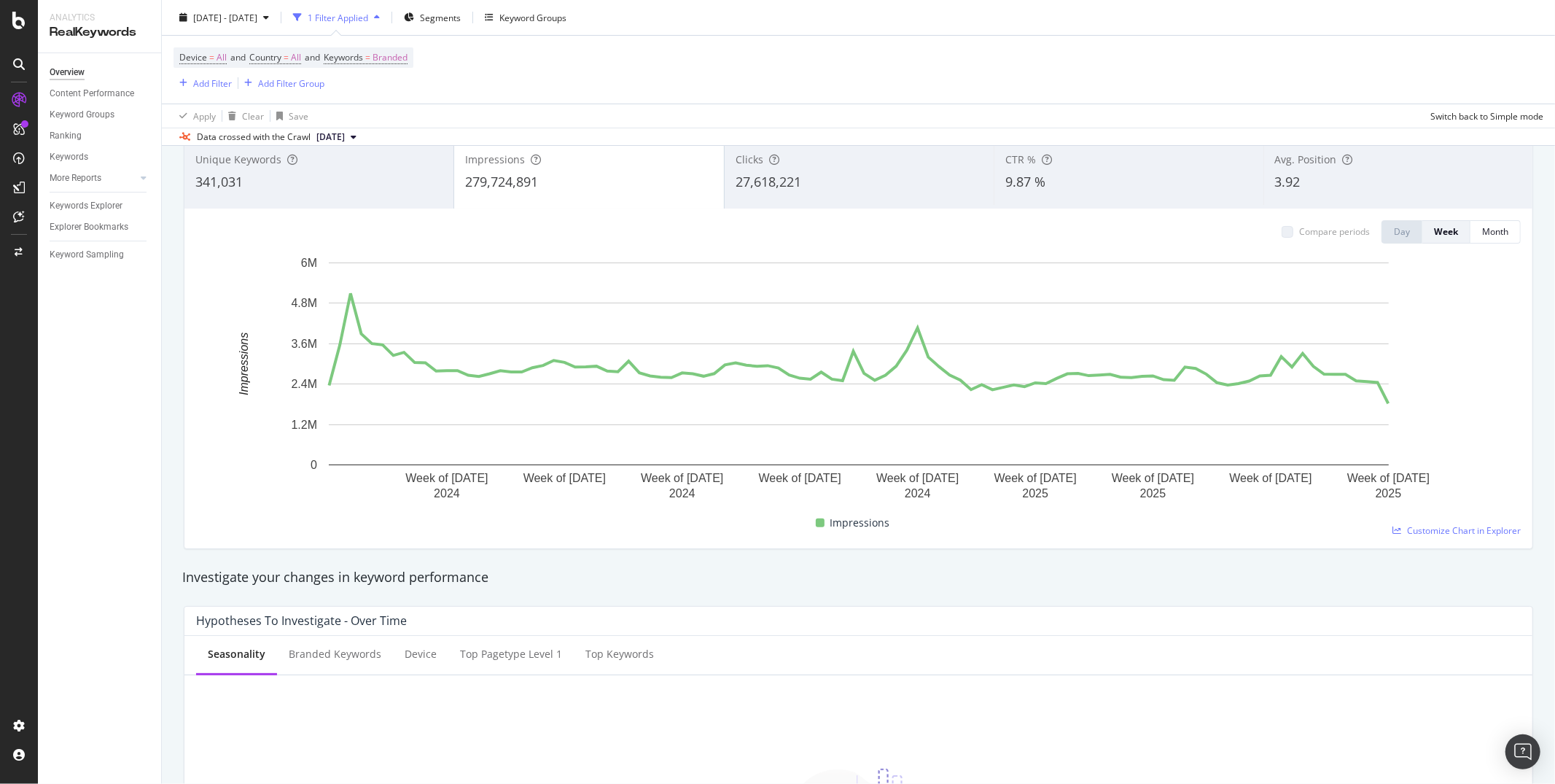
scroll to position [105, 0]
click at [1303, 188] on div "3.92" at bounding box center [1398, 180] width 247 height 19
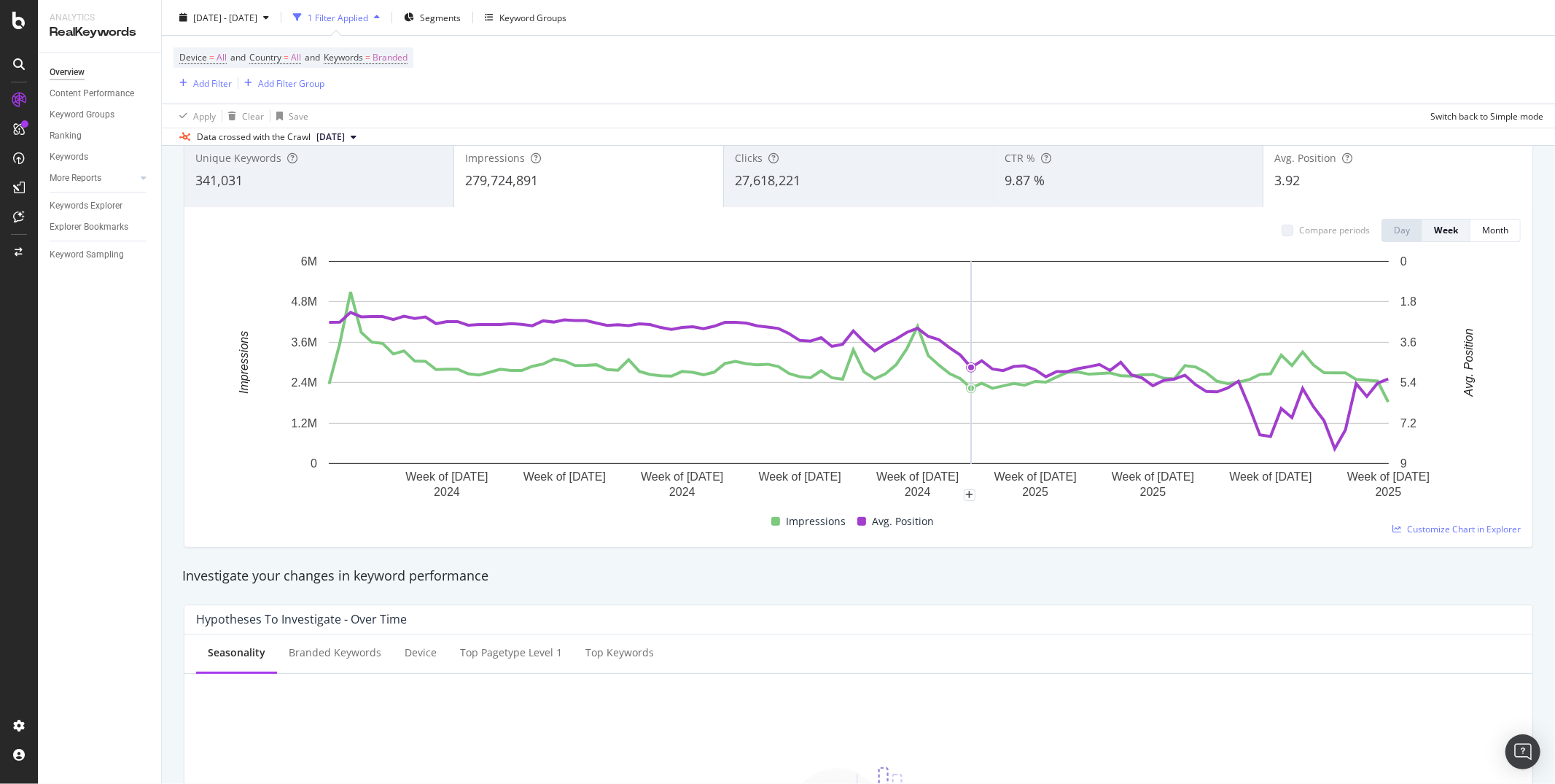
scroll to position [0, 0]
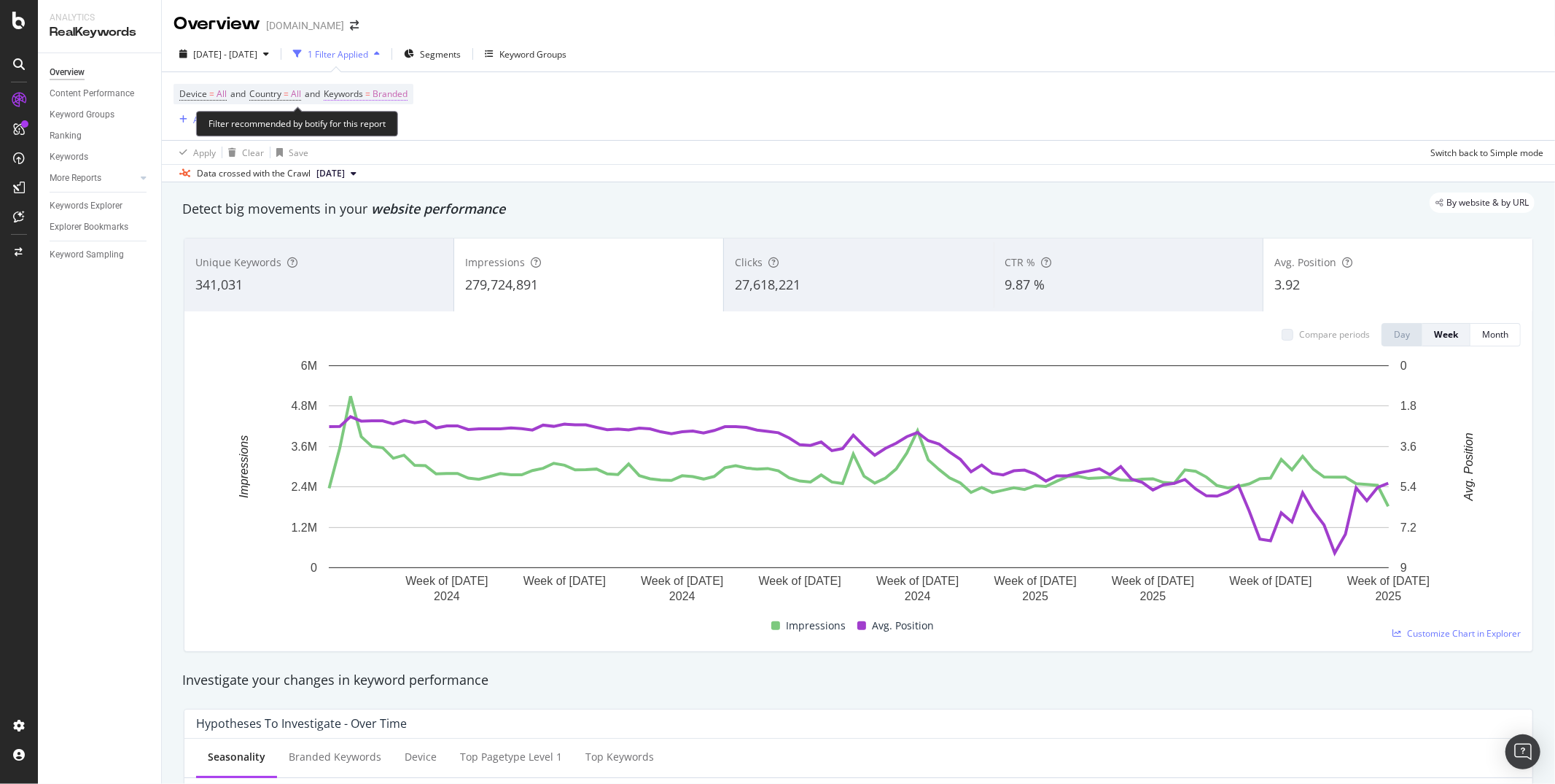
click at [392, 96] on span "Branded" at bounding box center [390, 94] width 35 height 21
click at [370, 129] on span "Branded" at bounding box center [365, 128] width 41 height 12
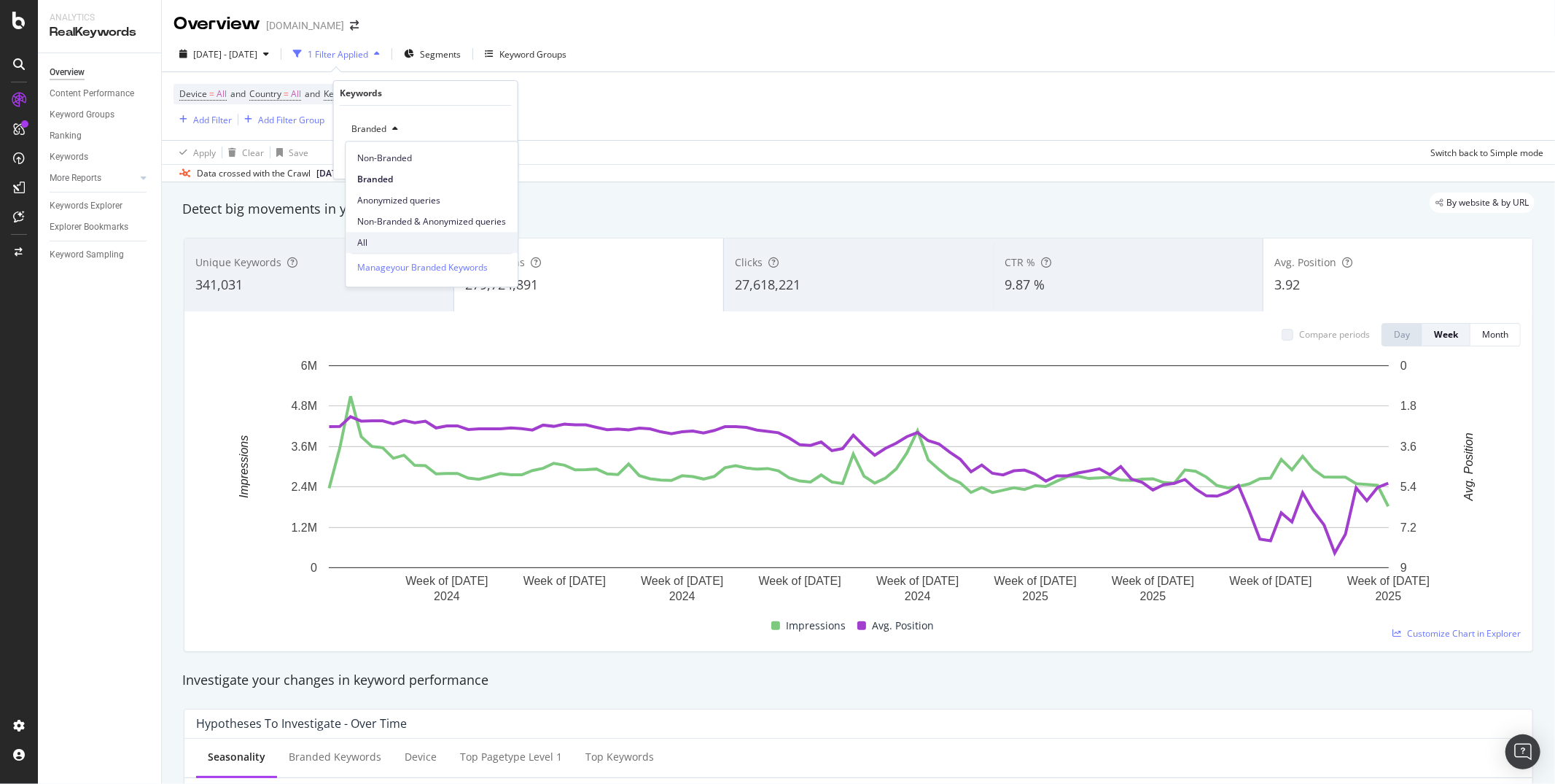
click at [365, 245] on span "All" at bounding box center [431, 243] width 149 height 13
click at [489, 154] on div "Apply" at bounding box center [494, 159] width 22 height 12
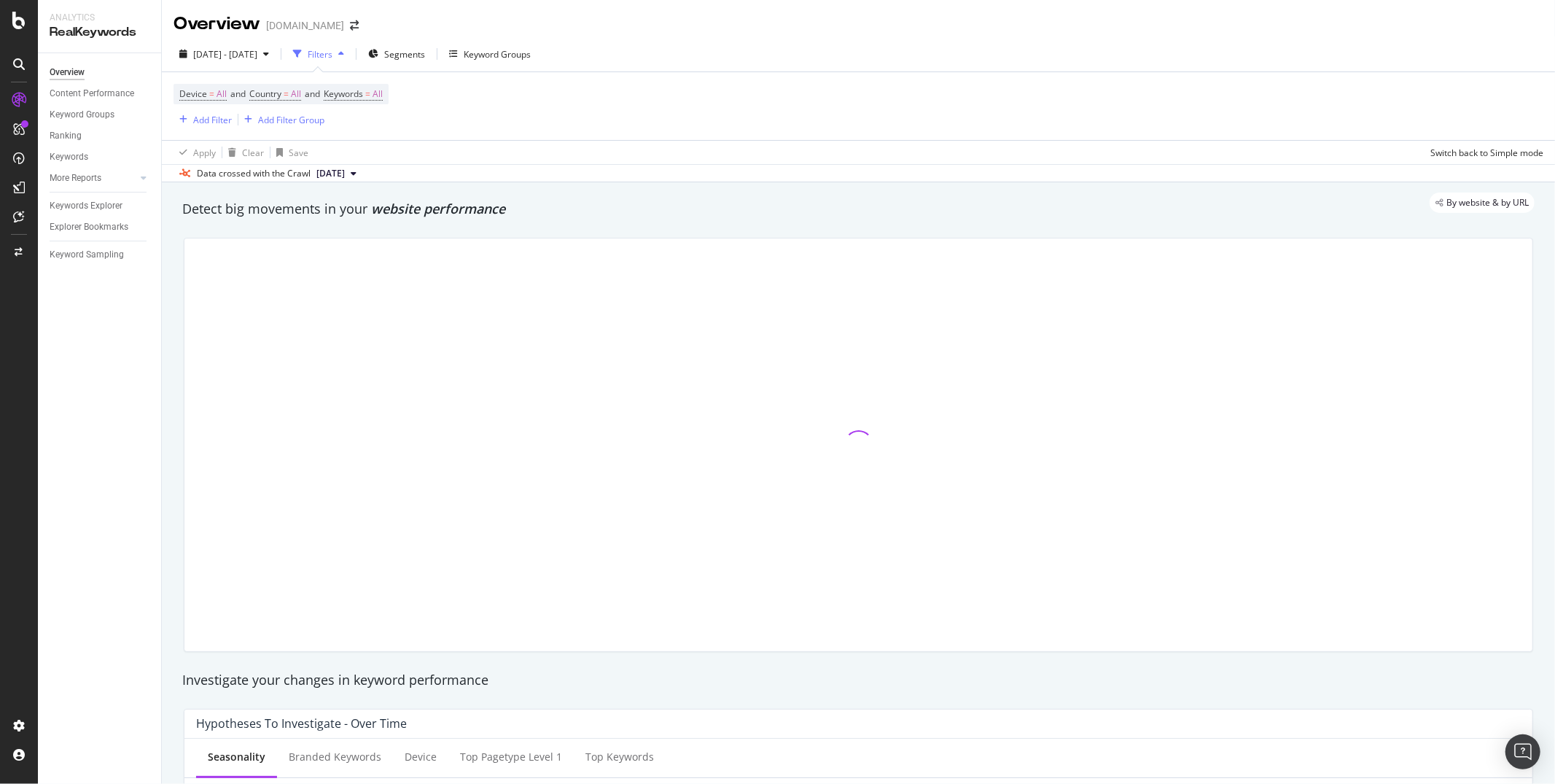
click at [175, 299] on div at bounding box center [859, 444] width 1367 height 438
